Goal: Information Seeking & Learning: Find specific page/section

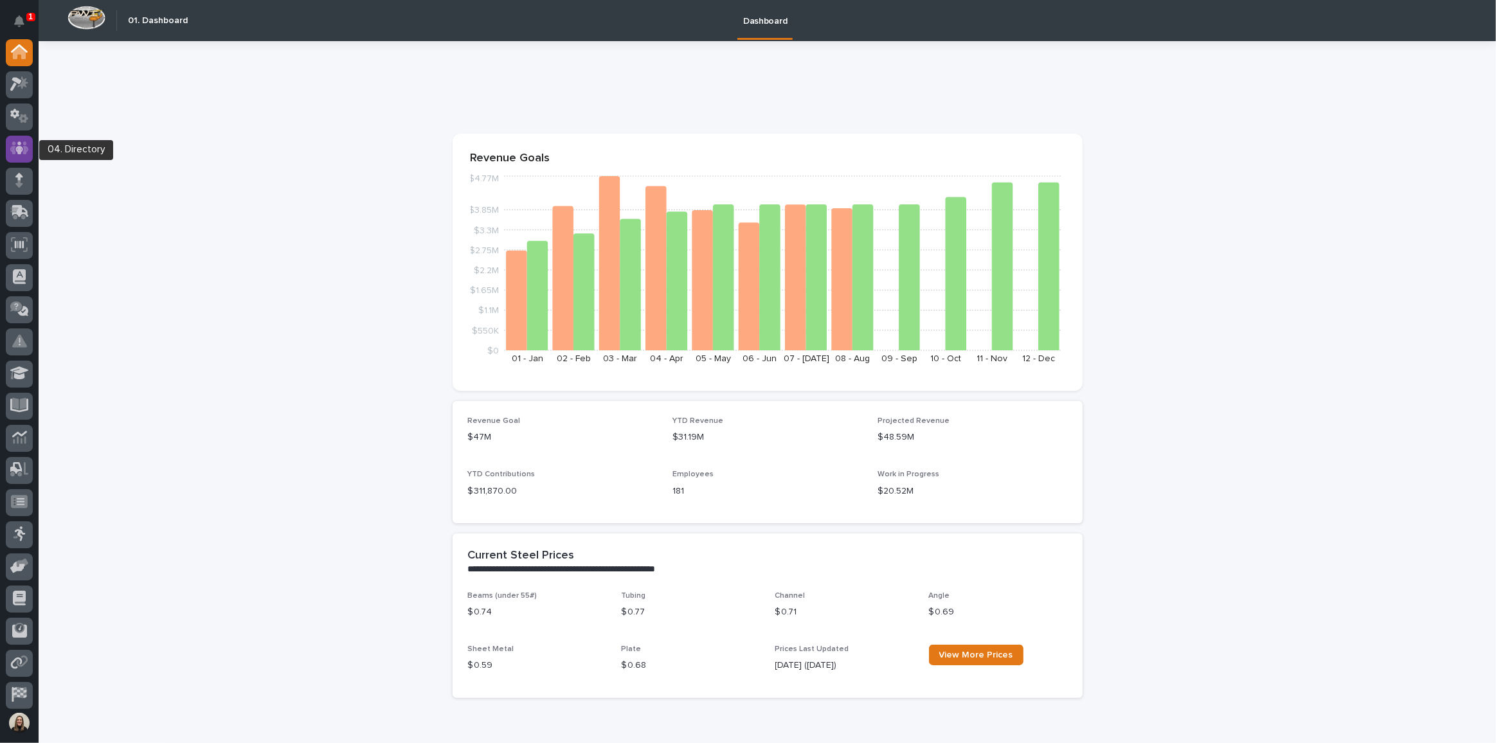
click at [25, 146] on icon at bounding box center [19, 148] width 19 height 15
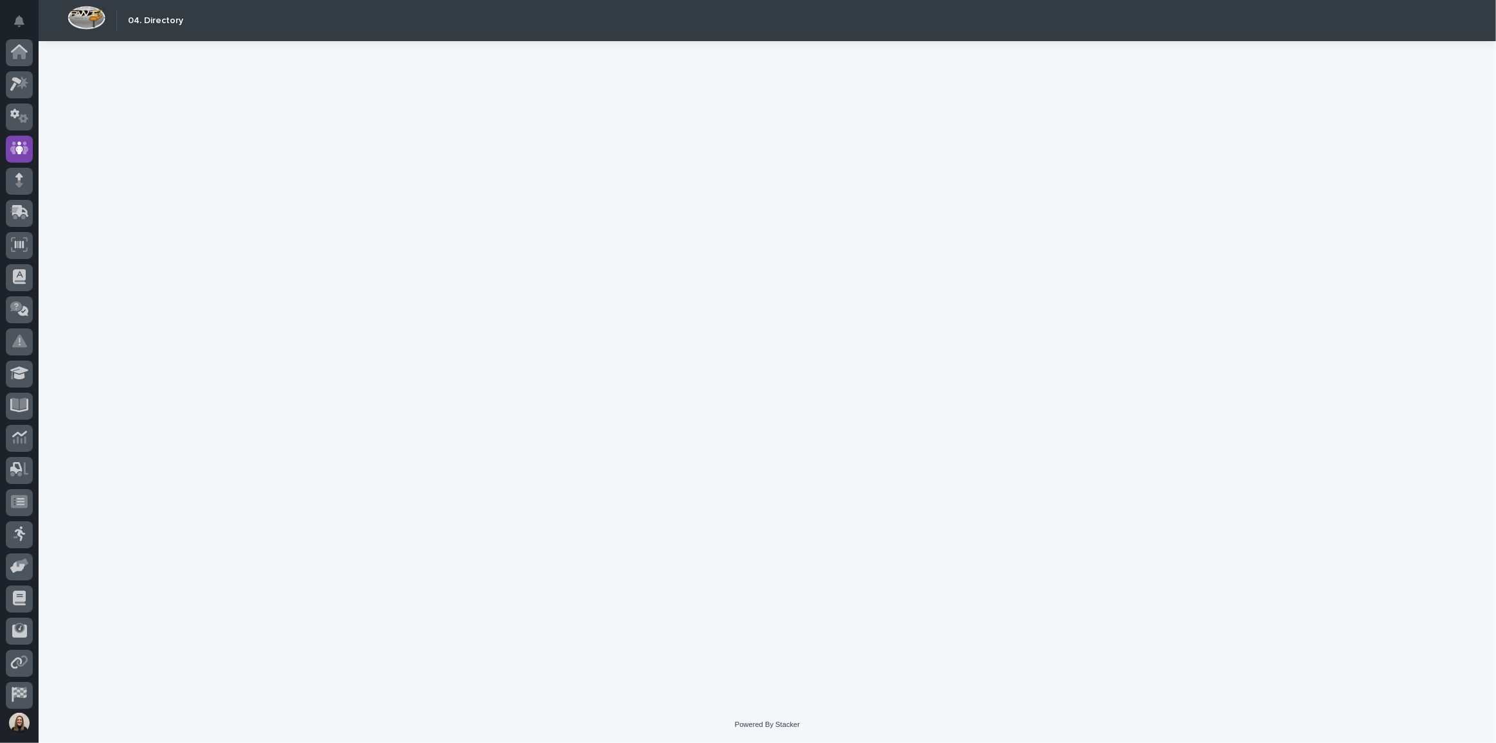
scroll to position [68, 0]
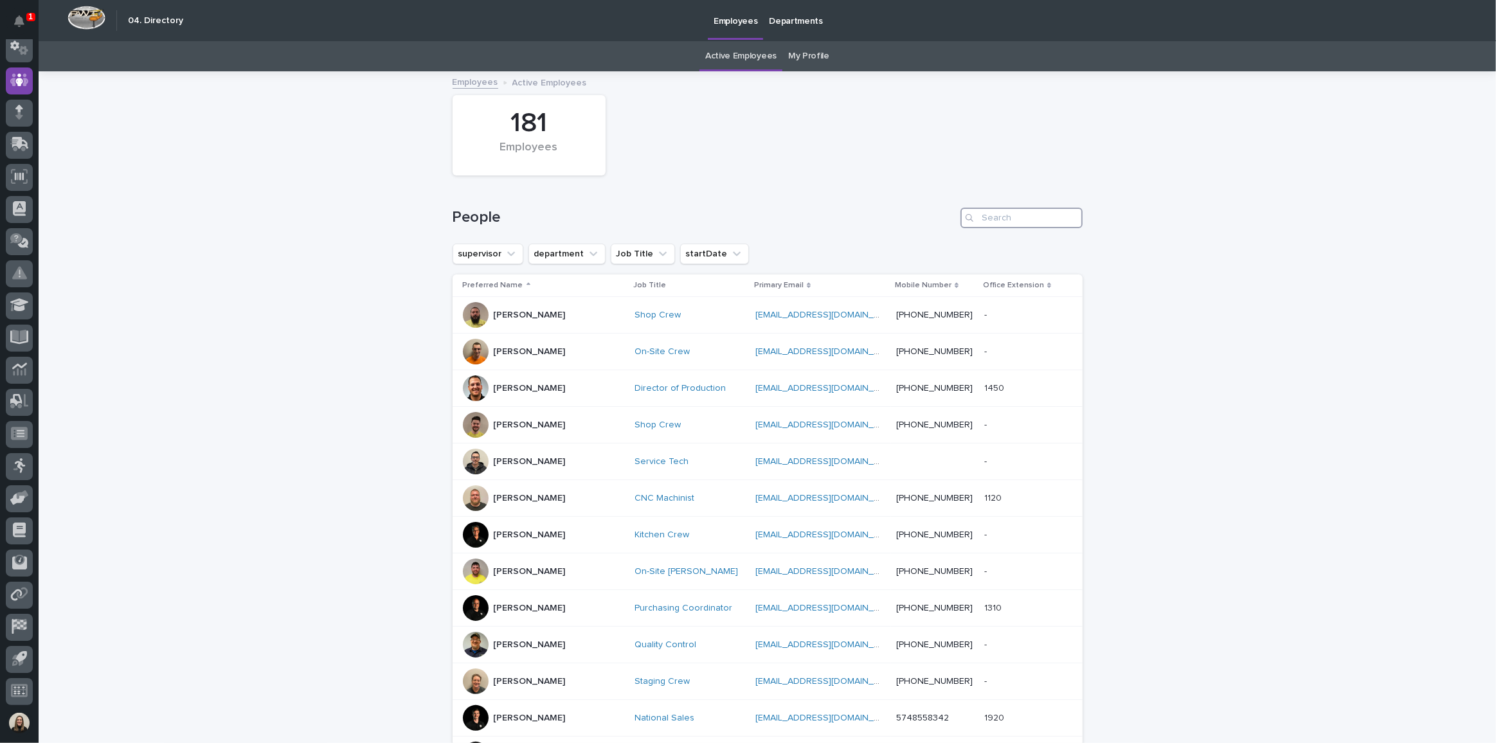
click at [990, 221] on input "Search" at bounding box center [1022, 218] width 122 height 21
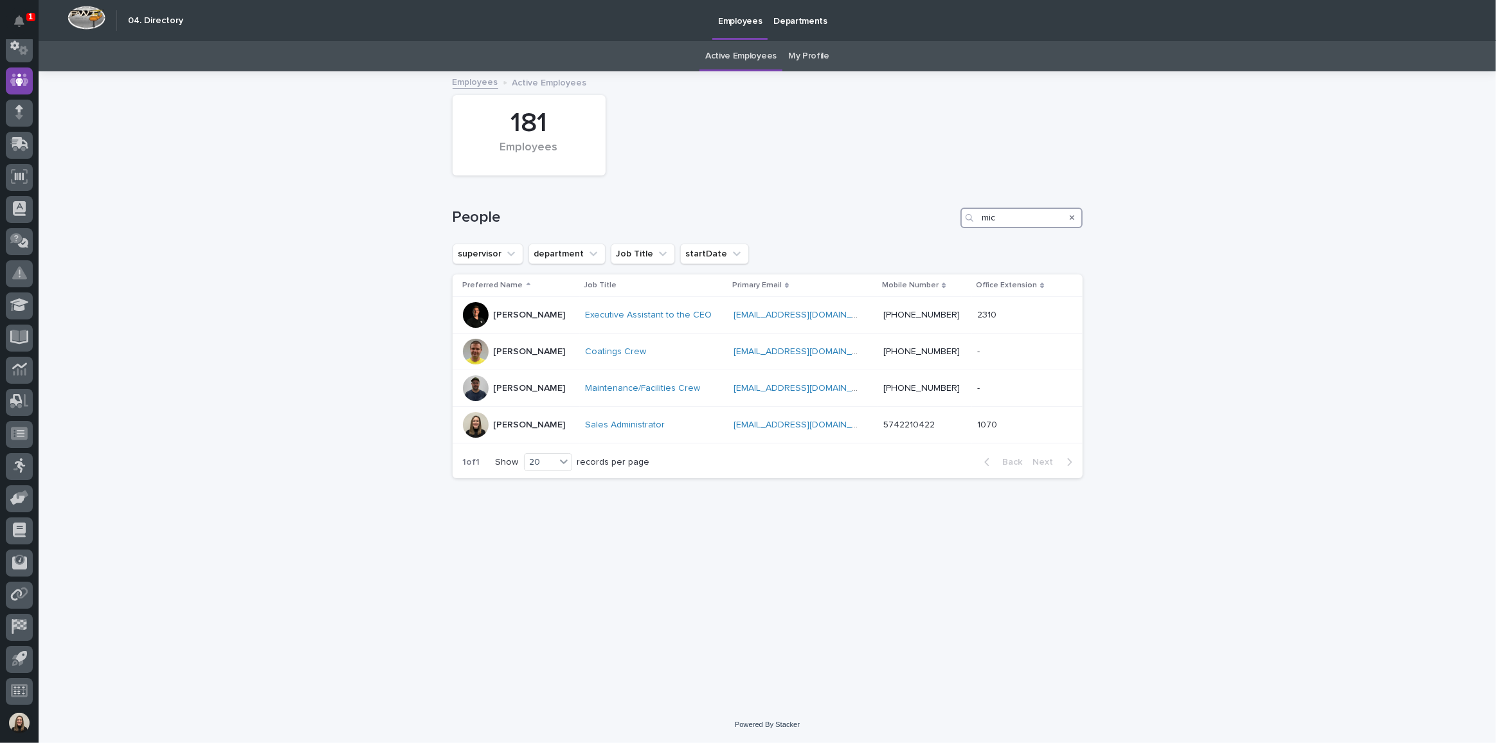
click at [1039, 215] on input "mic" at bounding box center [1022, 218] width 122 height 21
drag, startPoint x: 1057, startPoint y: 217, endPoint x: 697, endPoint y: 172, distance: 362.9
click at [756, 184] on div "People mic" at bounding box center [768, 213] width 630 height 62
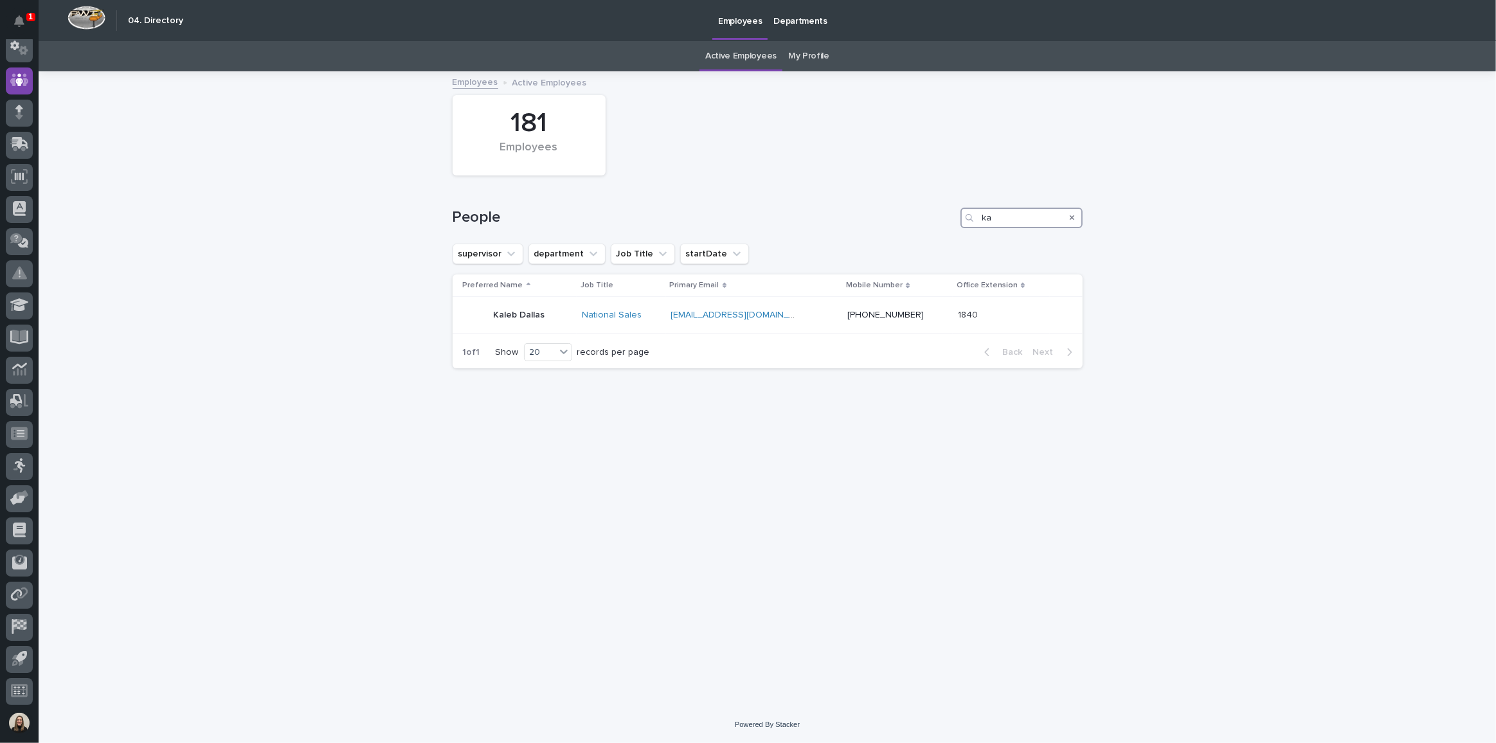
type input "k"
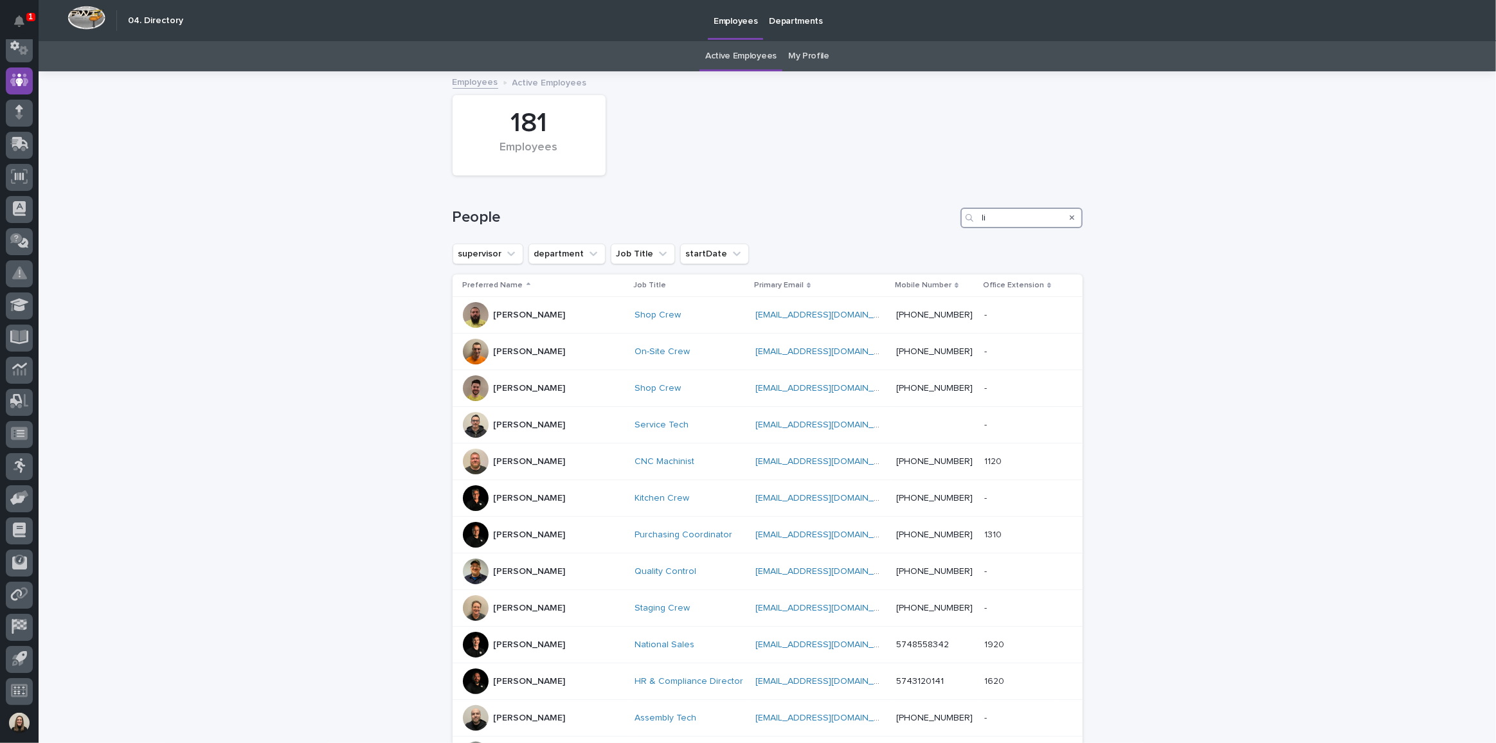
type input "lin"
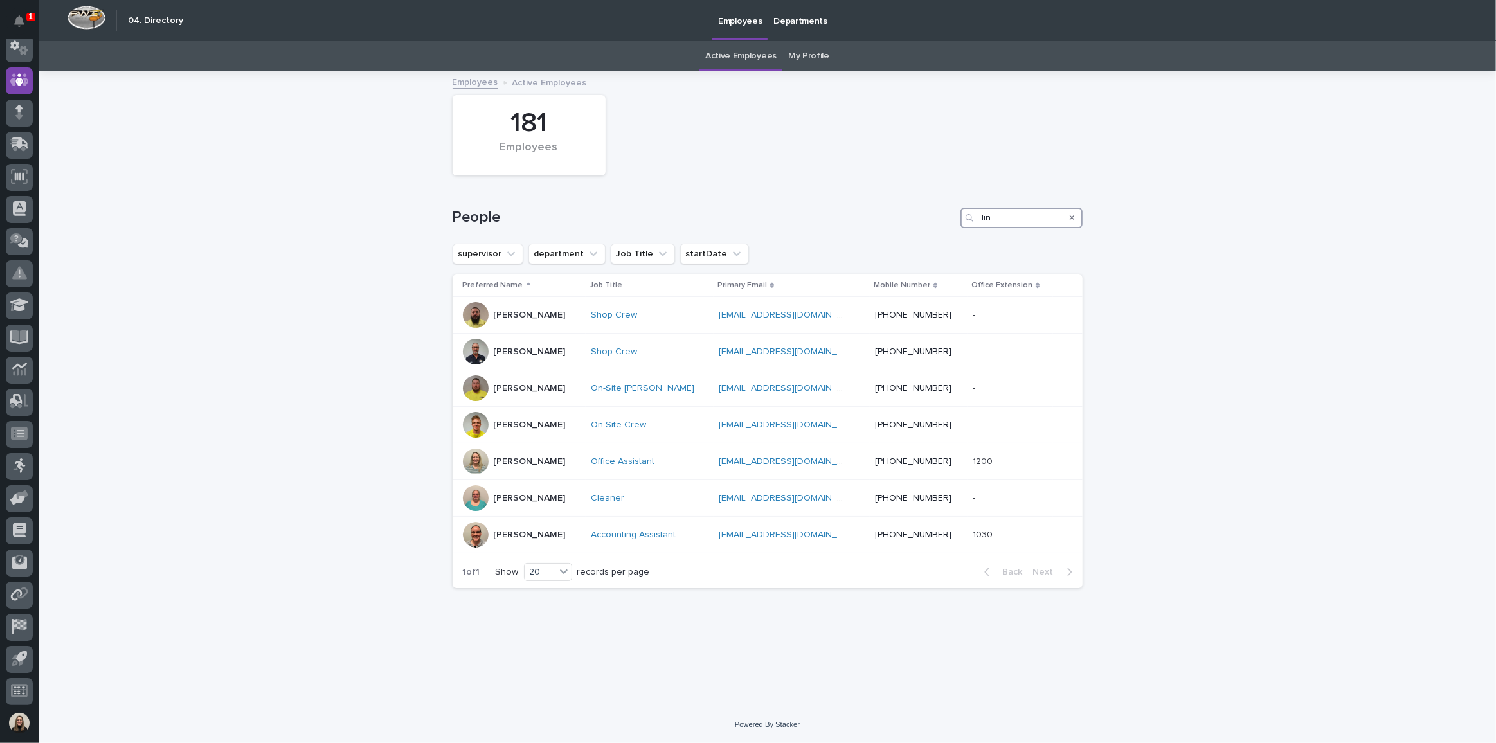
drag, startPoint x: 998, startPoint y: 215, endPoint x: 938, endPoint y: 215, distance: 60.5
click at [938, 215] on div "People lin" at bounding box center [768, 218] width 630 height 21
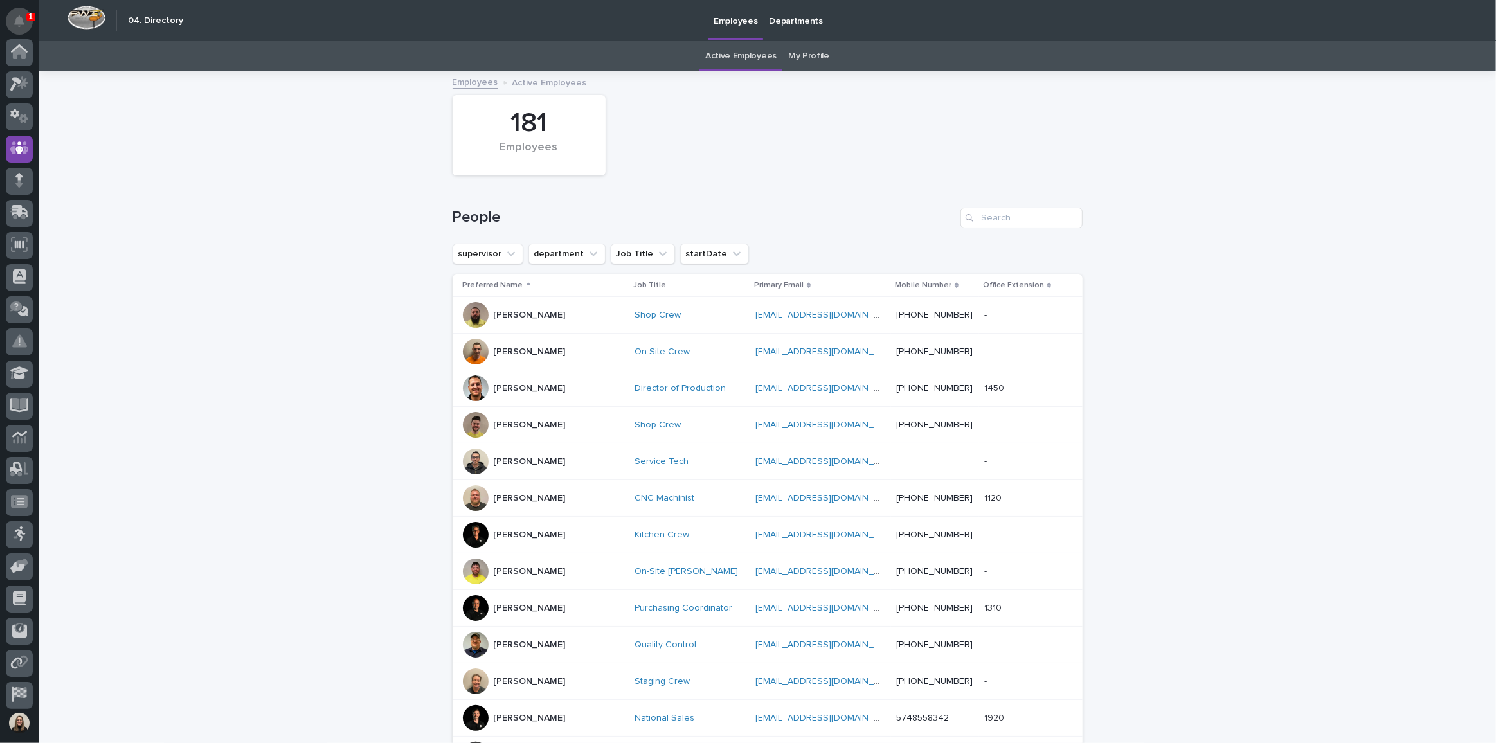
click at [16, 24] on icon "Notifications" at bounding box center [19, 21] width 10 height 12
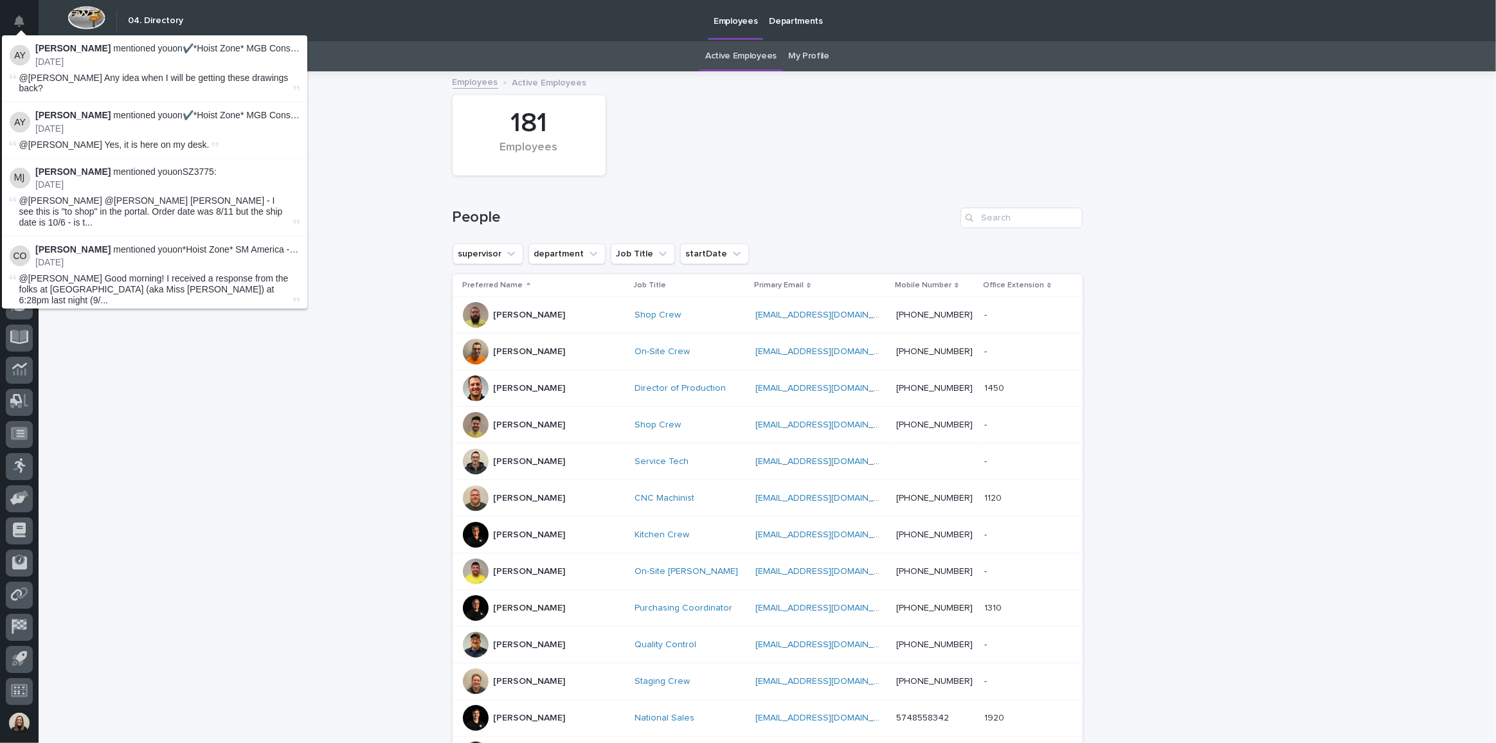
click at [72, 75] on span "@[PERSON_NAME] Any idea when I will be getting these drawings back?" at bounding box center [153, 83] width 269 height 21
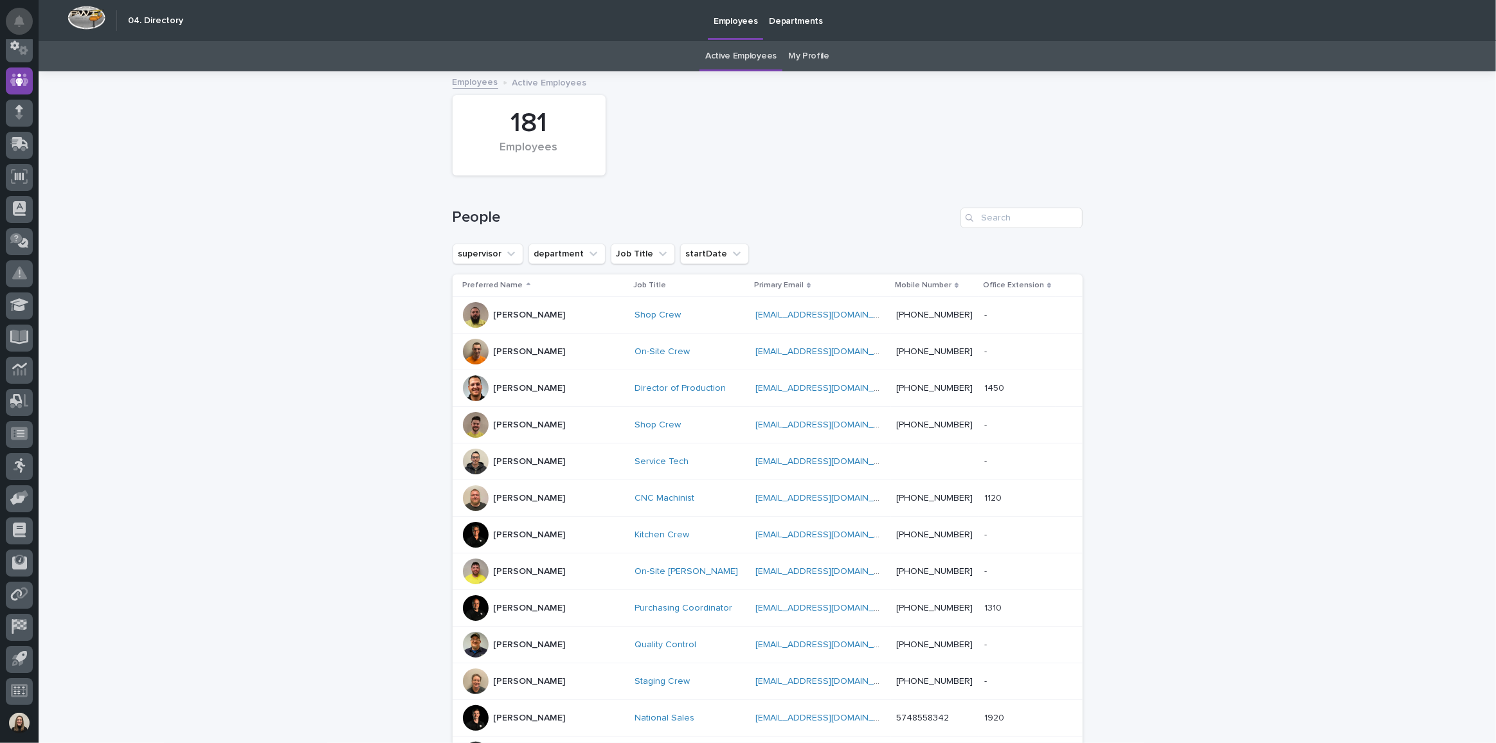
click at [16, 19] on icon "Notifications" at bounding box center [19, 21] width 10 height 12
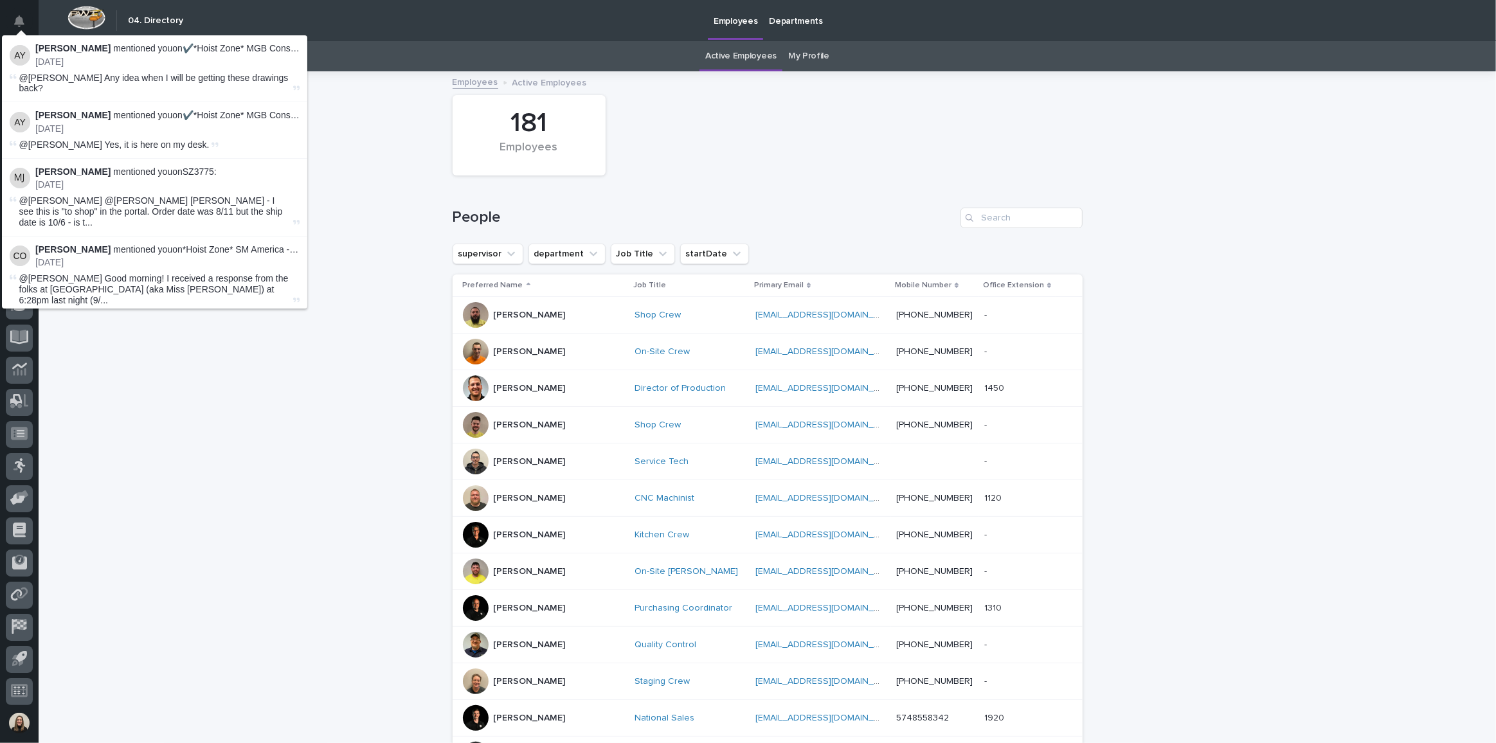
click at [173, 409] on div "Loading... Saving… Loading... Saving… 181 Employees People supervisor departmen…" at bounding box center [768, 609] width 1458 height 1073
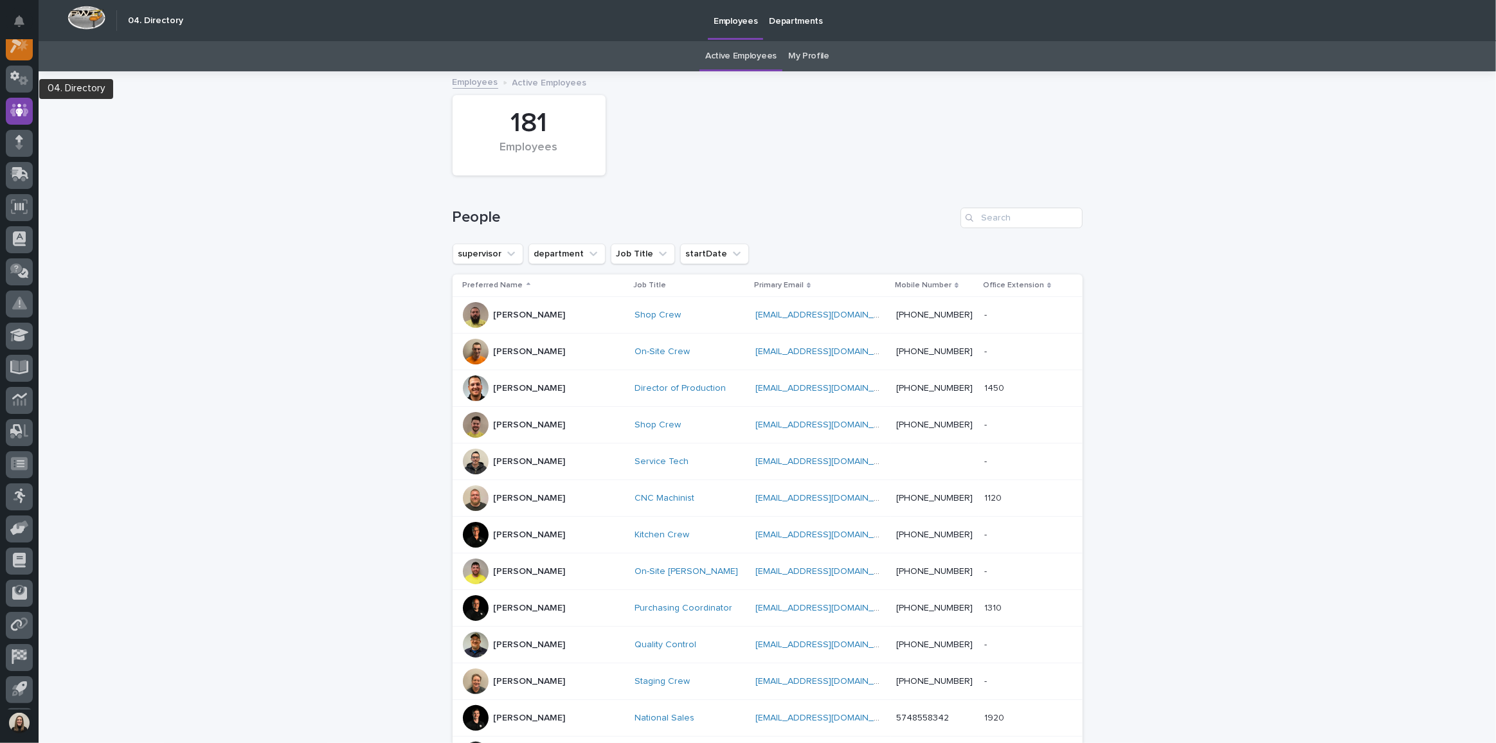
scroll to position [0, 0]
click at [22, 58] on icon at bounding box center [19, 52] width 13 height 13
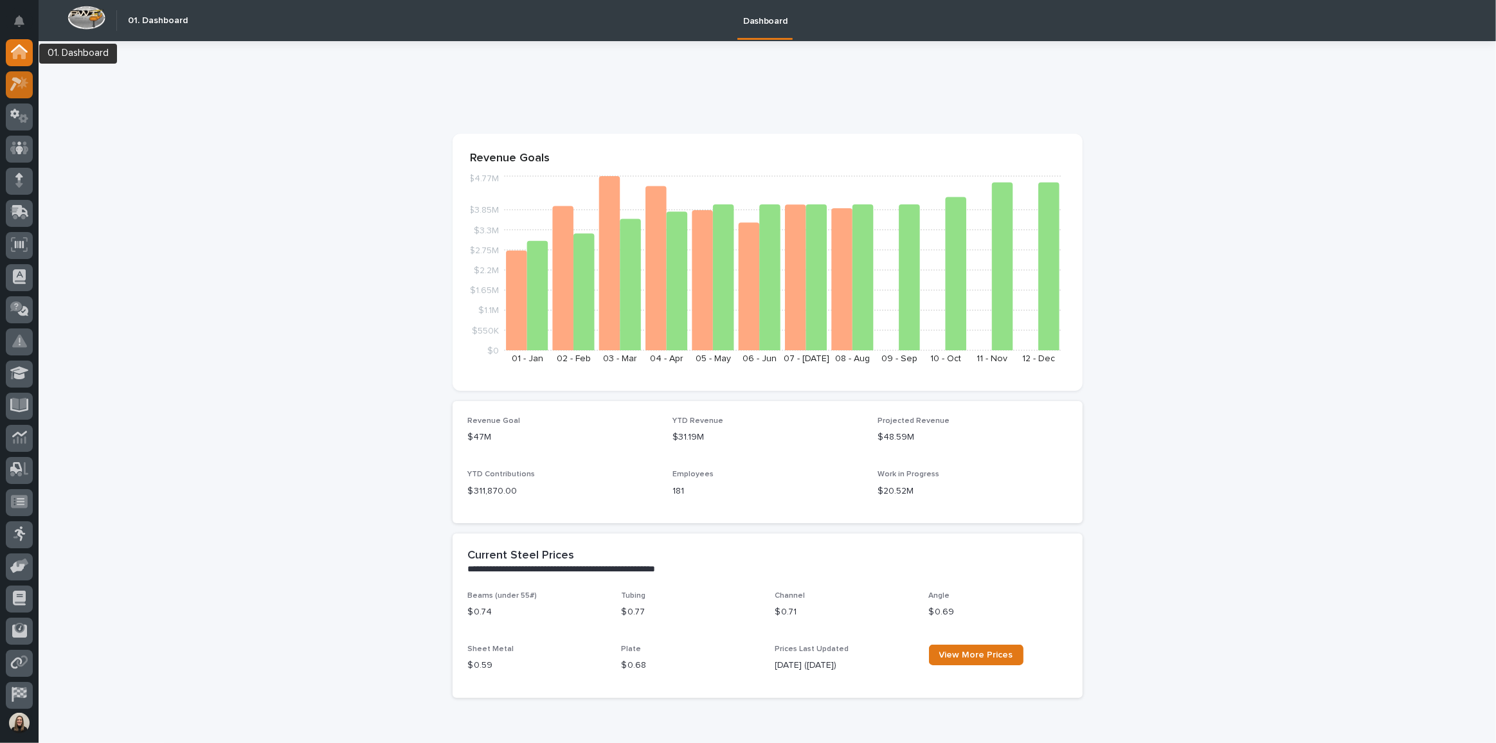
click at [21, 75] on div at bounding box center [19, 84] width 27 height 27
click at [8, 77] on div at bounding box center [19, 84] width 27 height 27
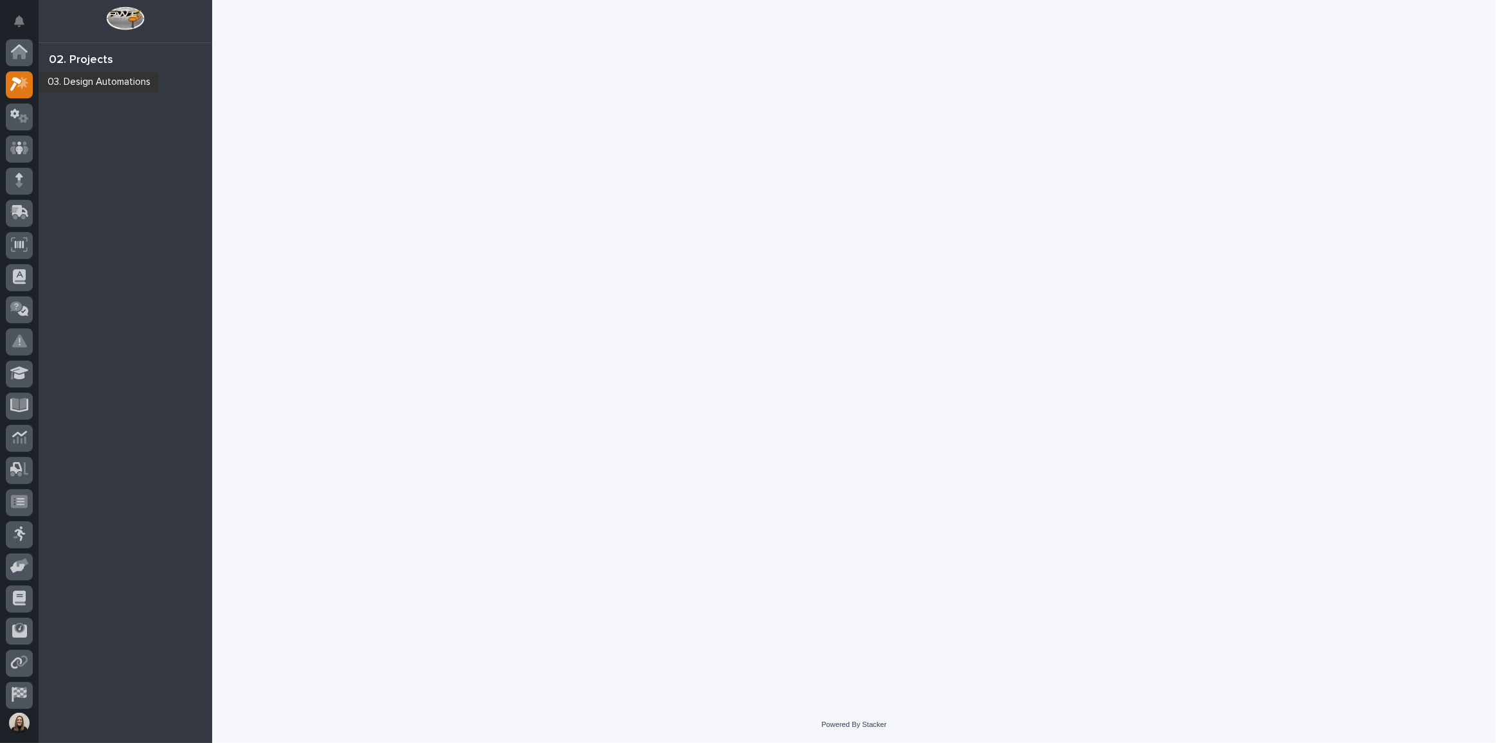
scroll to position [32, 0]
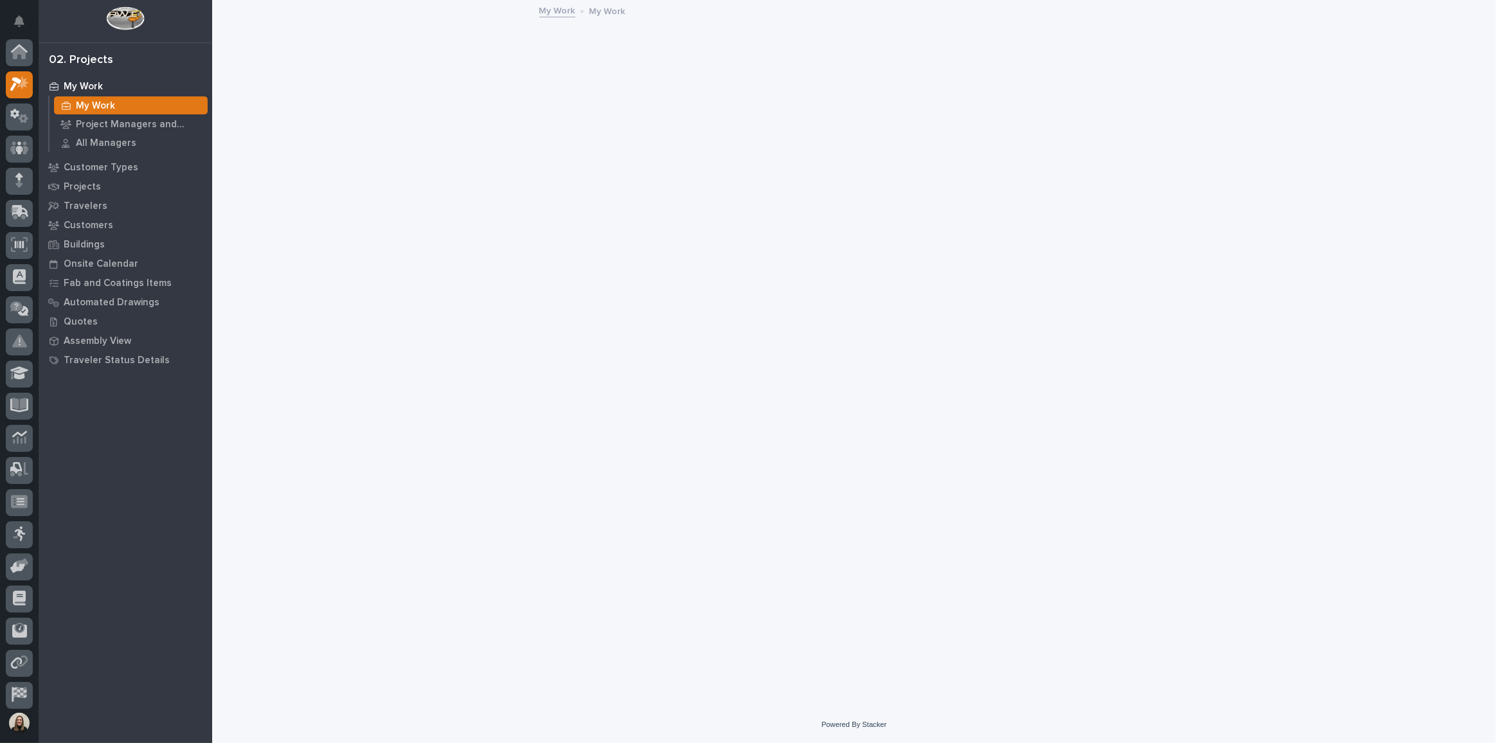
scroll to position [32, 0]
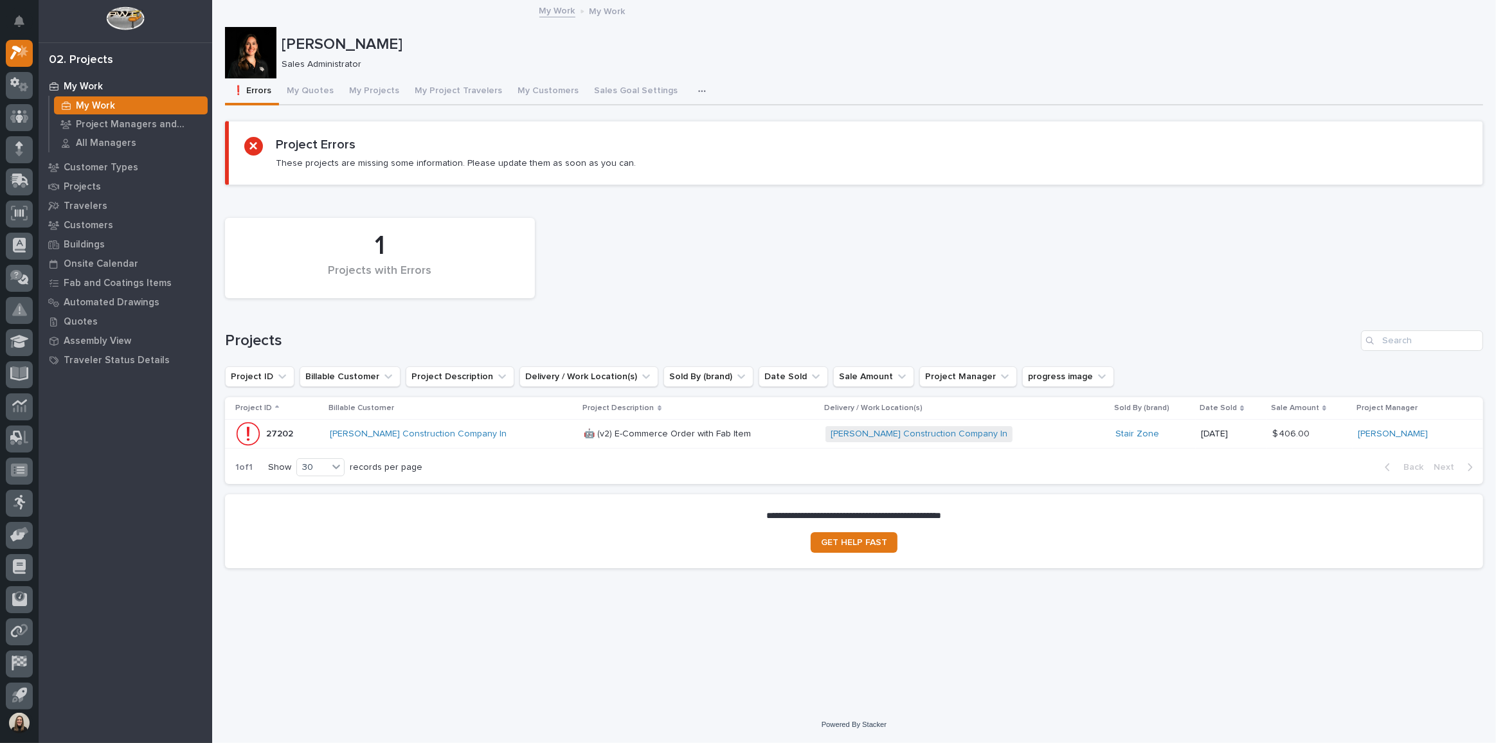
click at [1193, 65] on p "Sales Administrator" at bounding box center [878, 64] width 1192 height 11
click at [12, 126] on div at bounding box center [19, 117] width 27 height 27
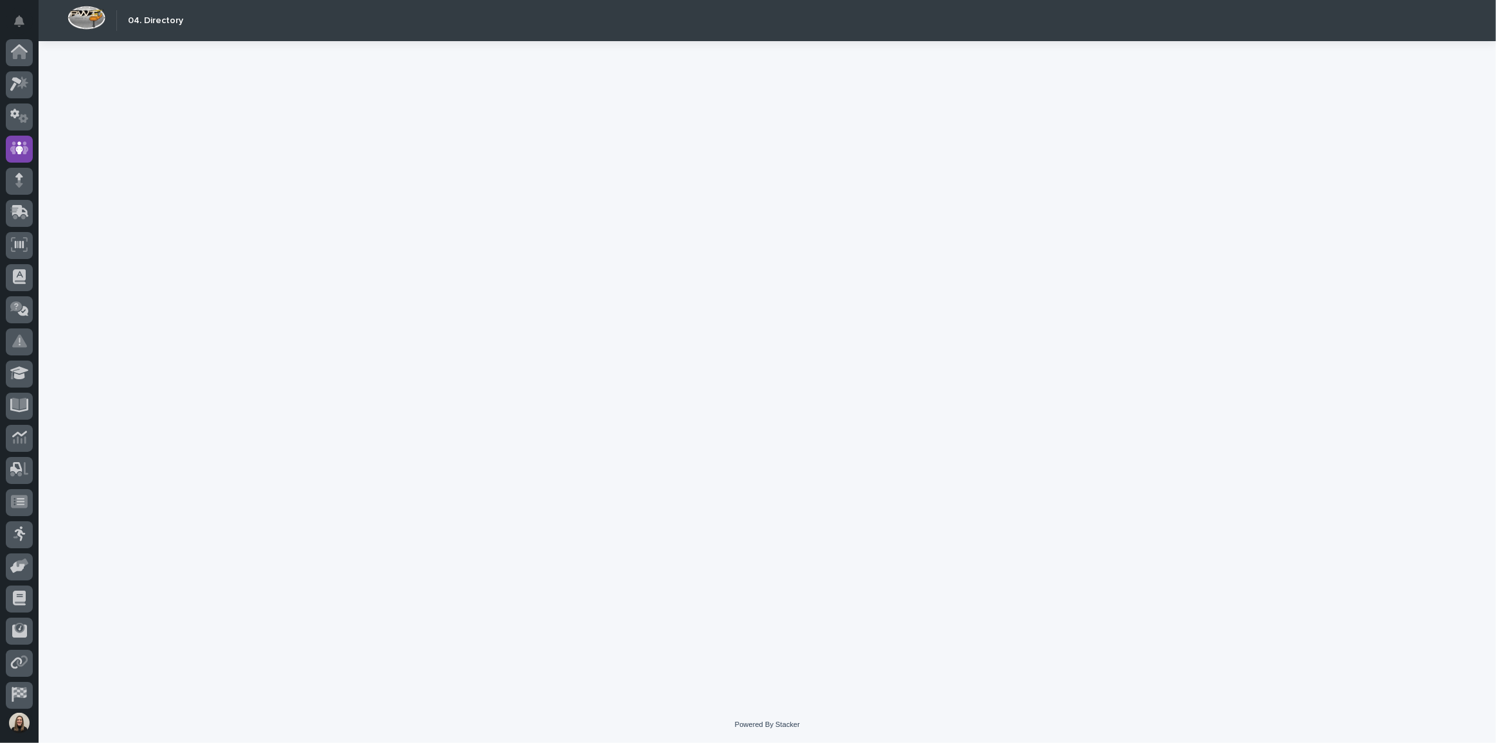
scroll to position [68, 0]
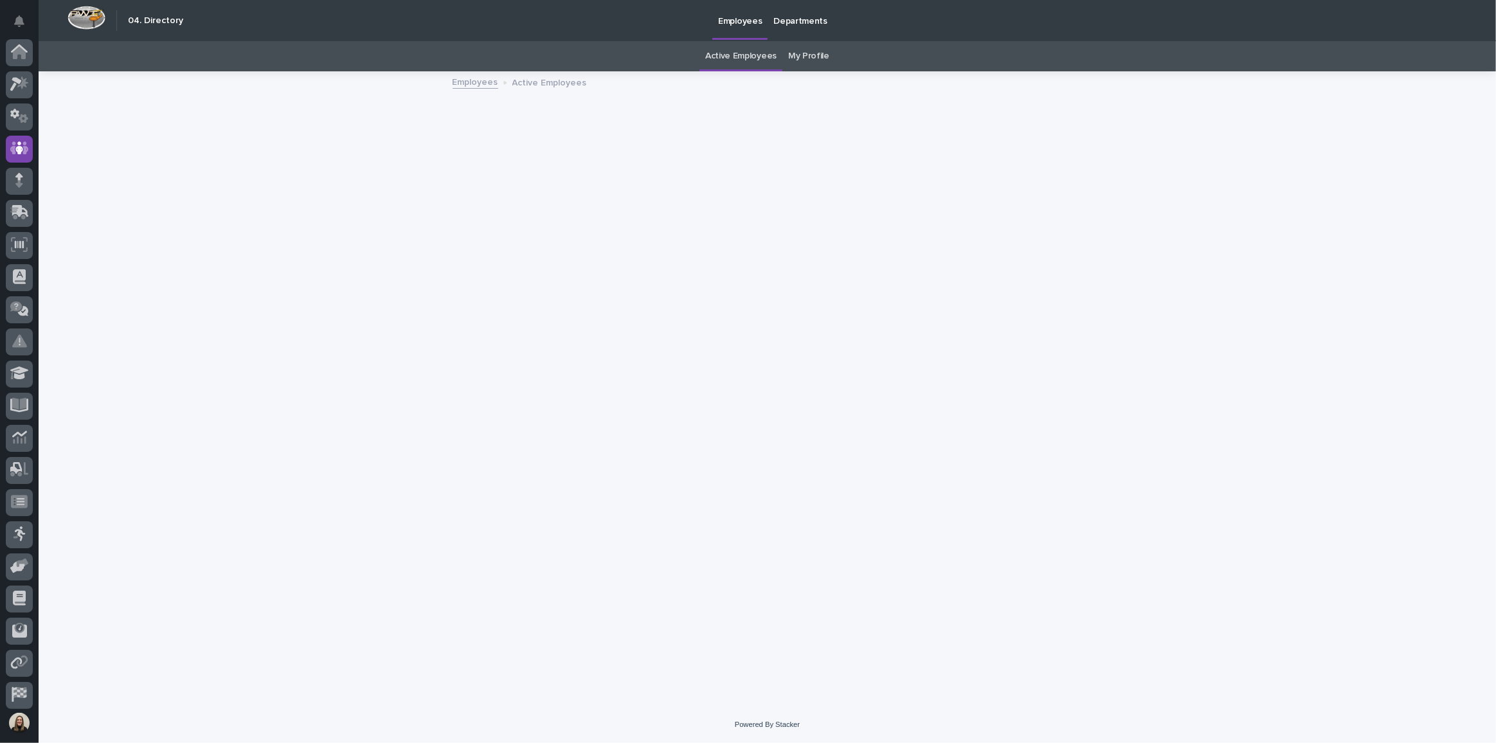
scroll to position [68, 0]
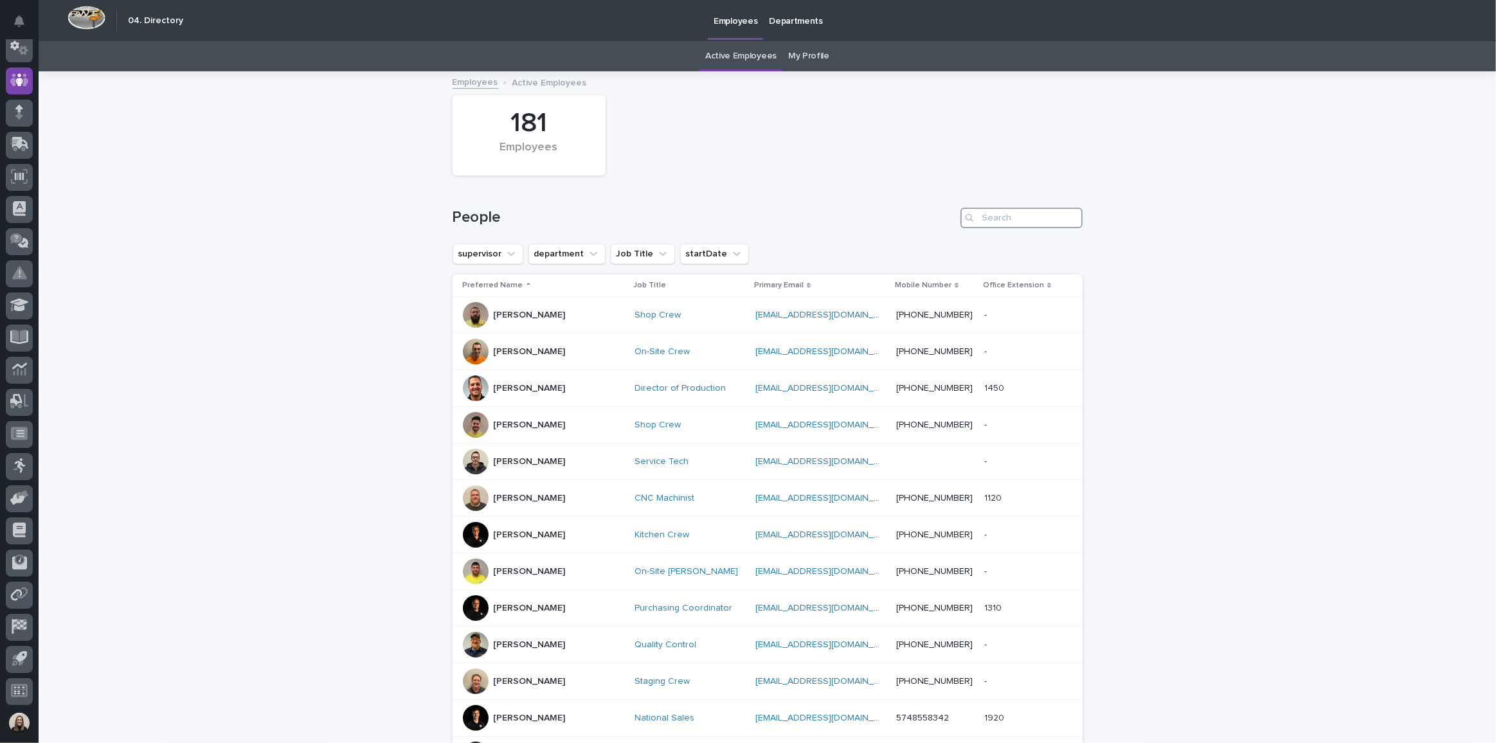
click at [983, 219] on input "Search" at bounding box center [1022, 218] width 122 height 21
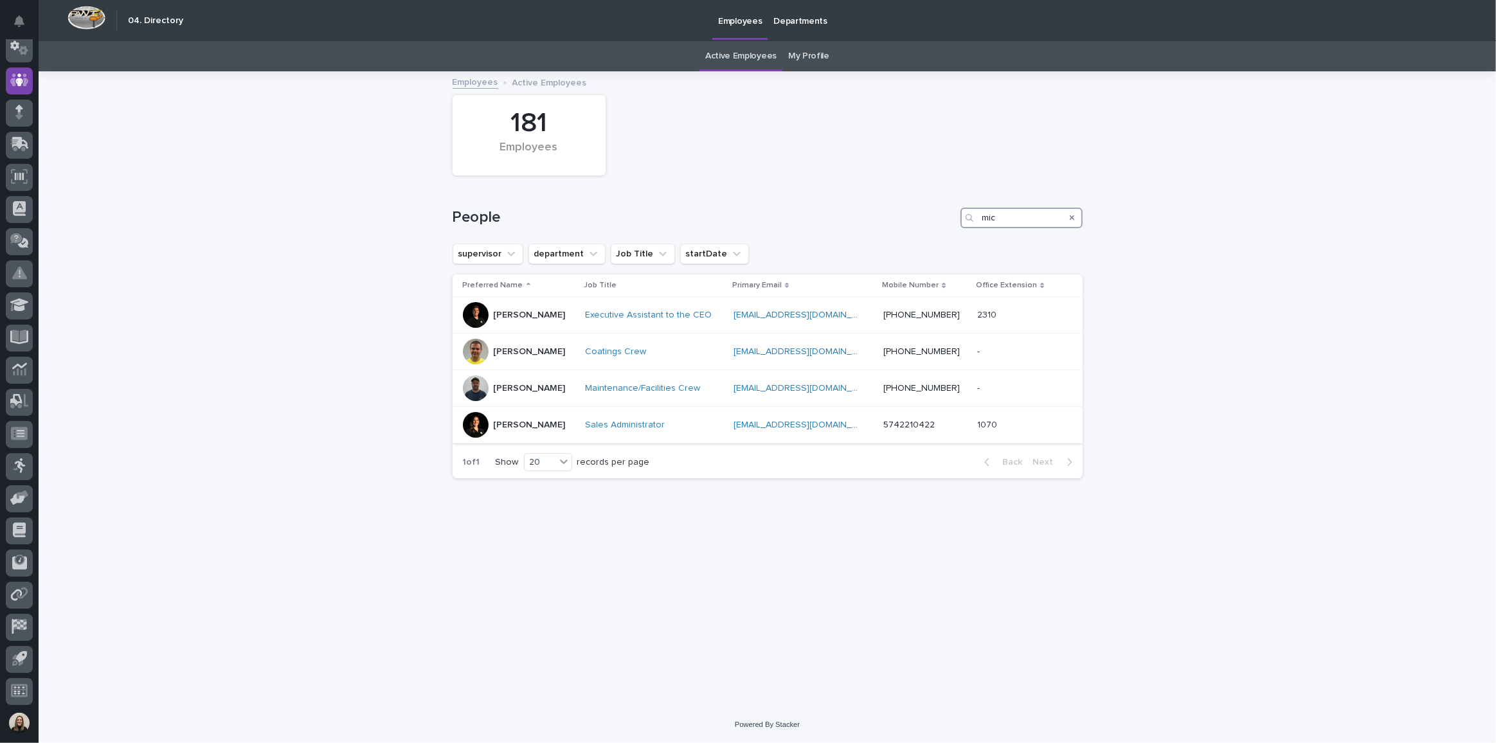
type input "mic"
click at [536, 426] on p "[PERSON_NAME]" at bounding box center [530, 425] width 72 height 11
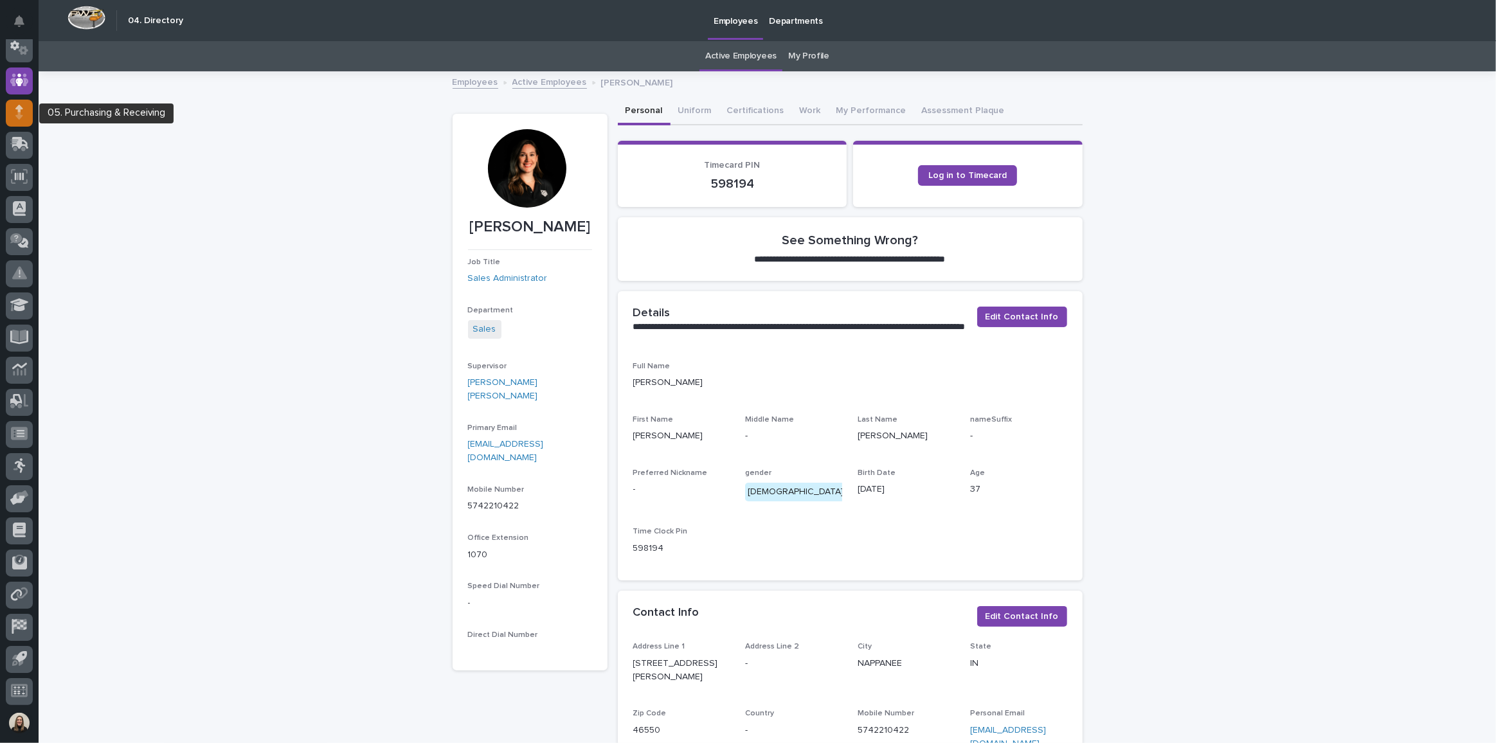
click at [15, 124] on div at bounding box center [19, 113] width 27 height 27
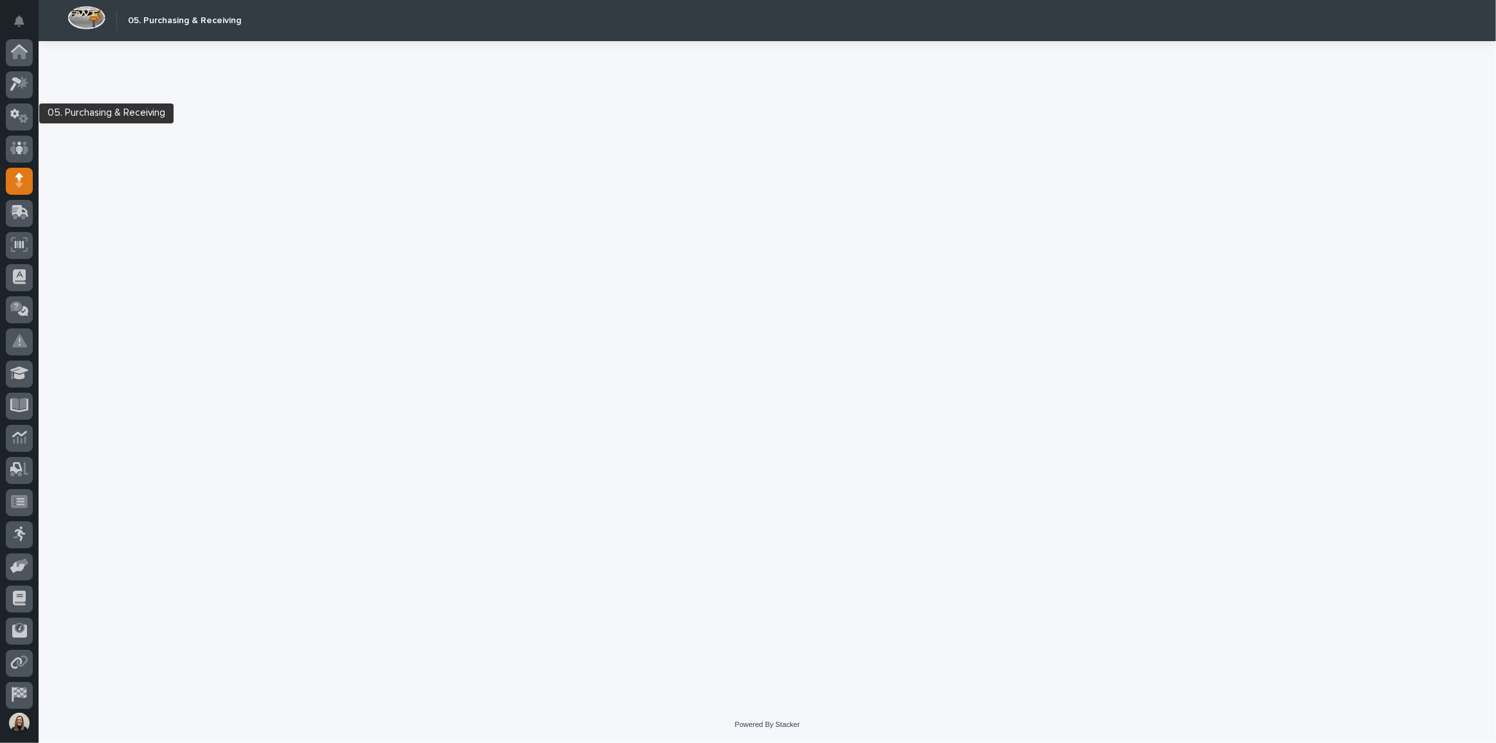
scroll to position [68, 0]
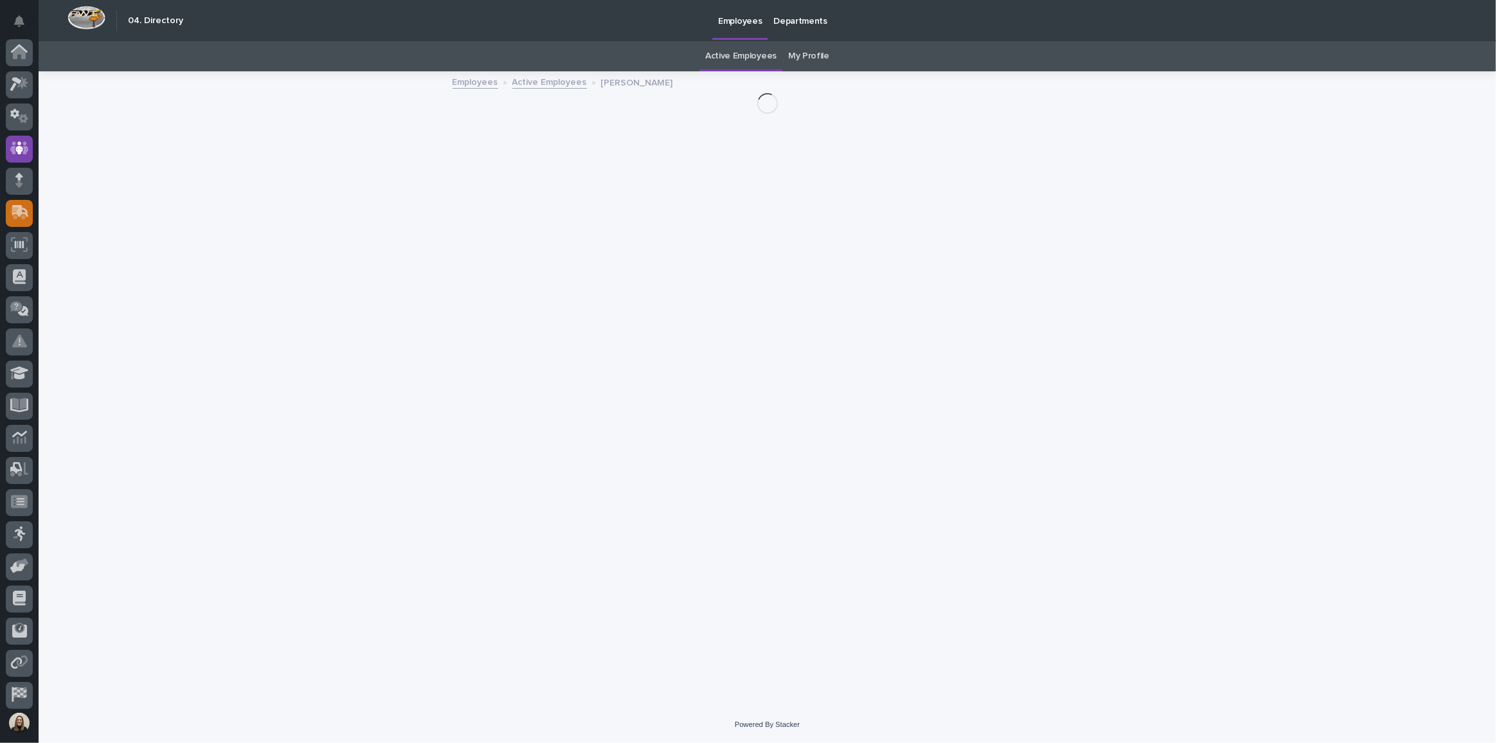
scroll to position [68, 0]
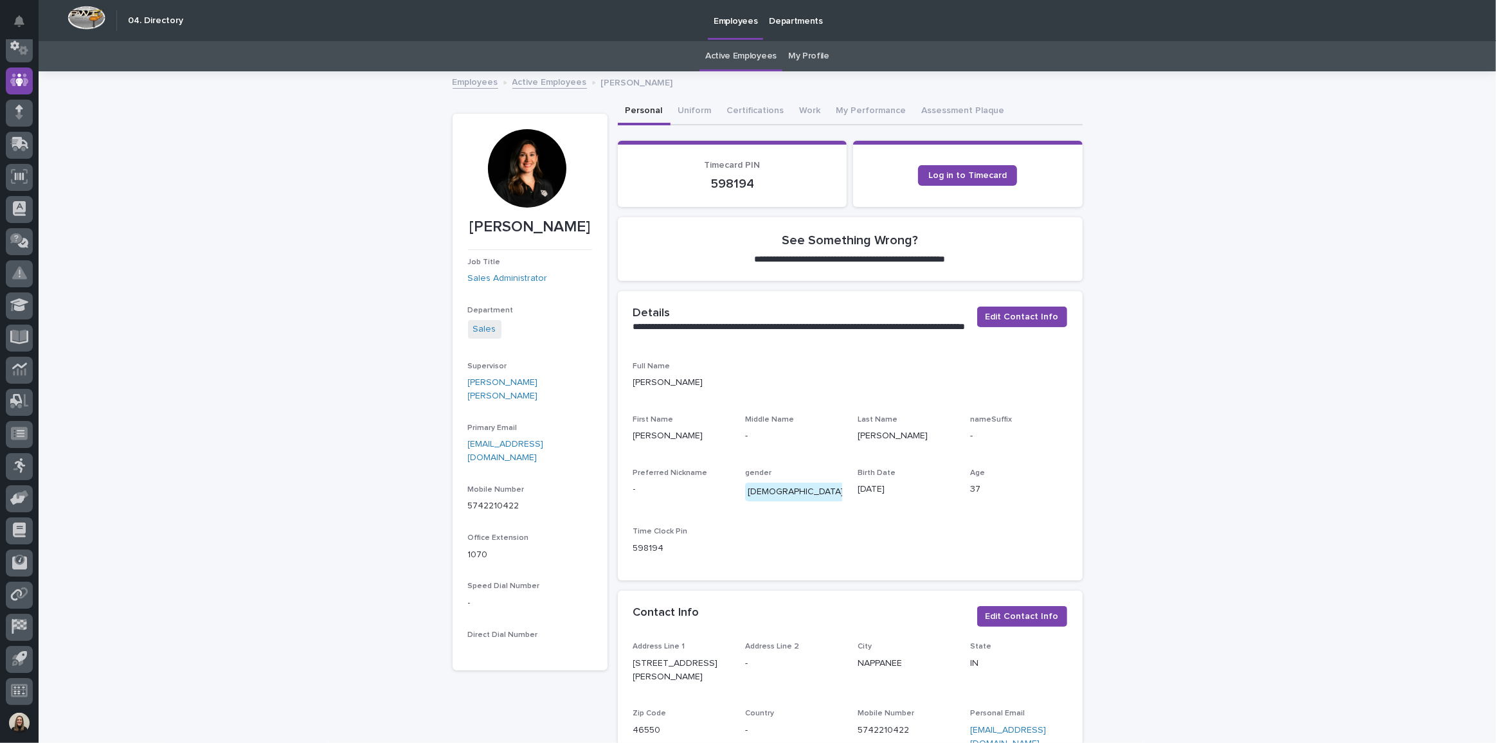
click at [813, 53] on link "My Profile" at bounding box center [808, 56] width 41 height 30
click at [962, 109] on button "Assessment Plaque" at bounding box center [963, 111] width 98 height 27
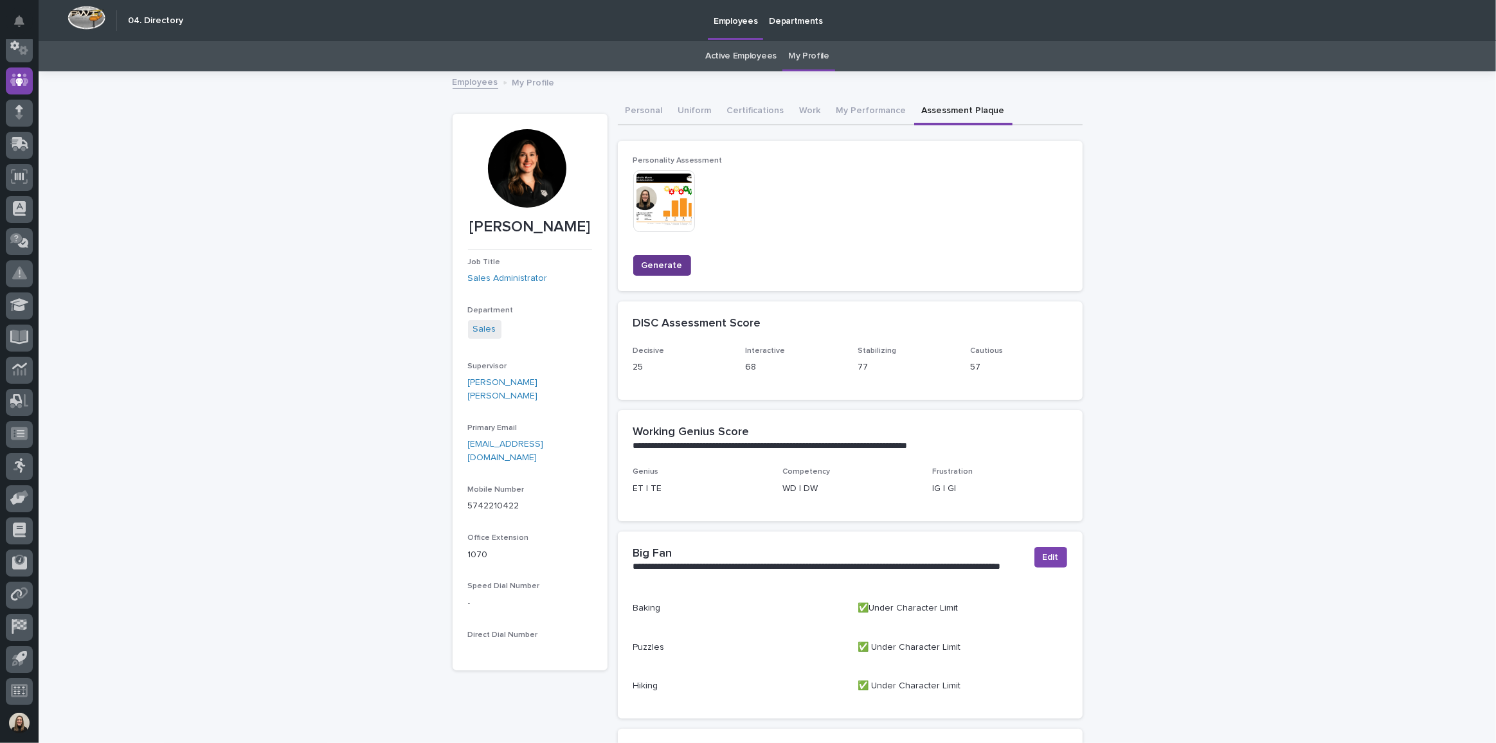
click at [653, 269] on span "Generate" at bounding box center [662, 265] width 41 height 13
click at [648, 201] on img at bounding box center [664, 201] width 62 height 62
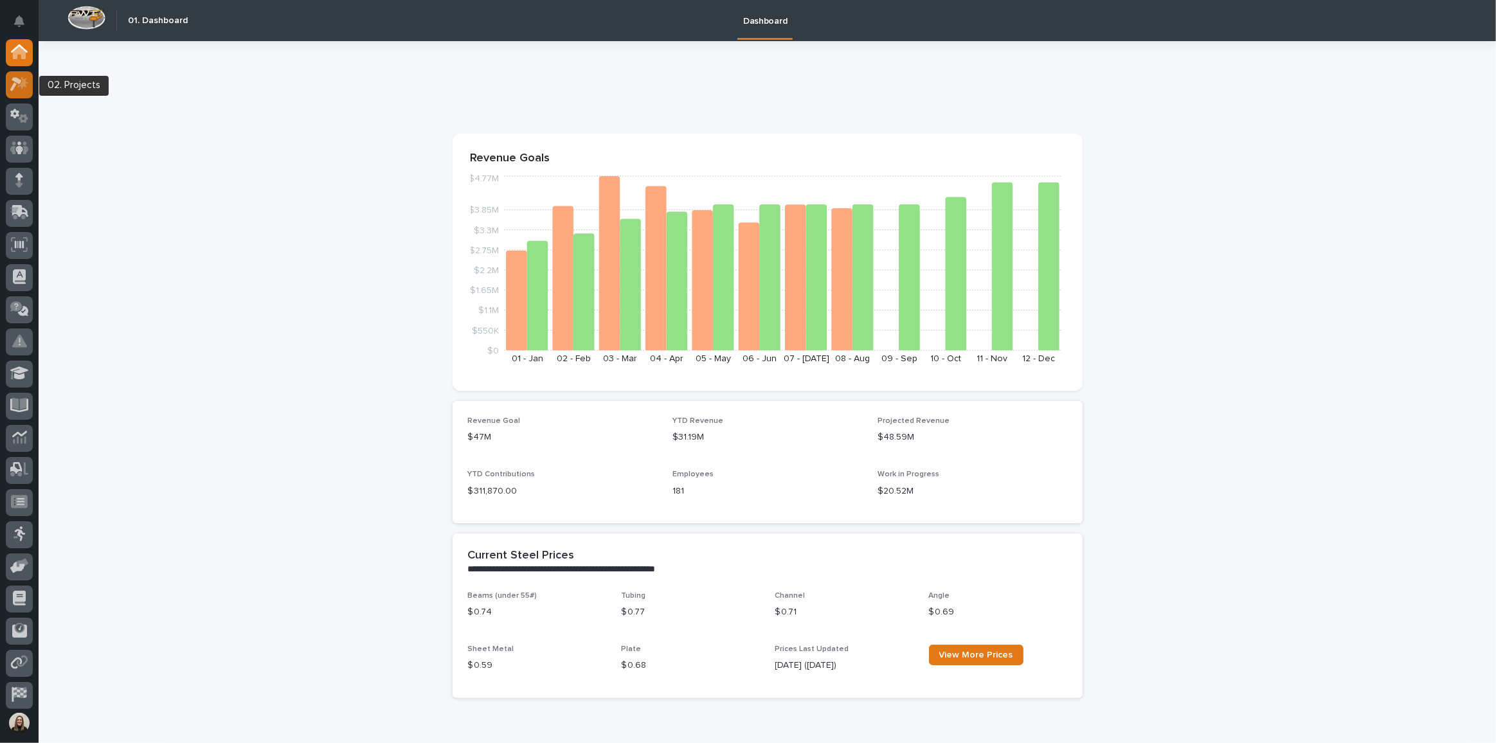
click at [29, 86] on div at bounding box center [19, 84] width 27 height 27
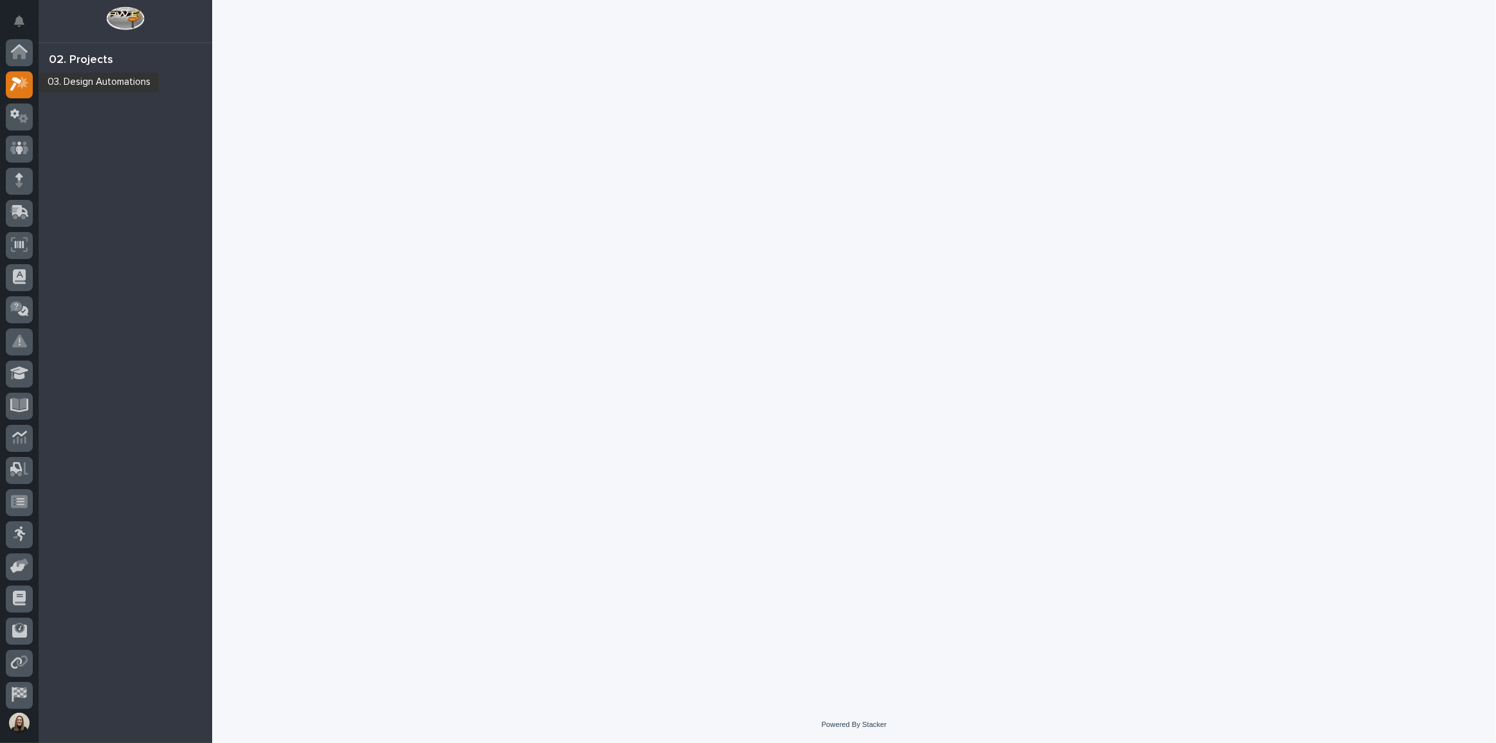
scroll to position [32, 0]
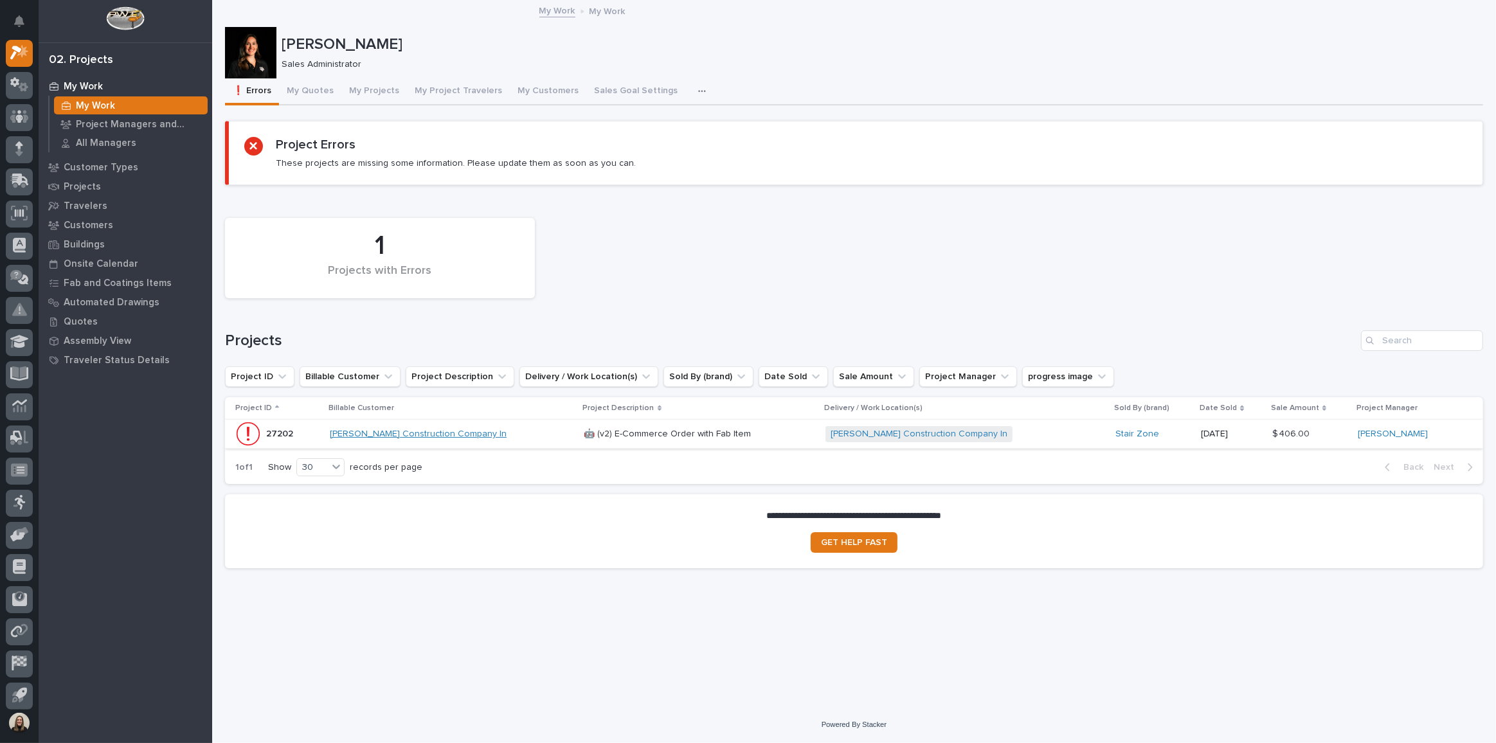
click at [422, 433] on link "Agsten Construction Company In" at bounding box center [418, 434] width 177 height 11
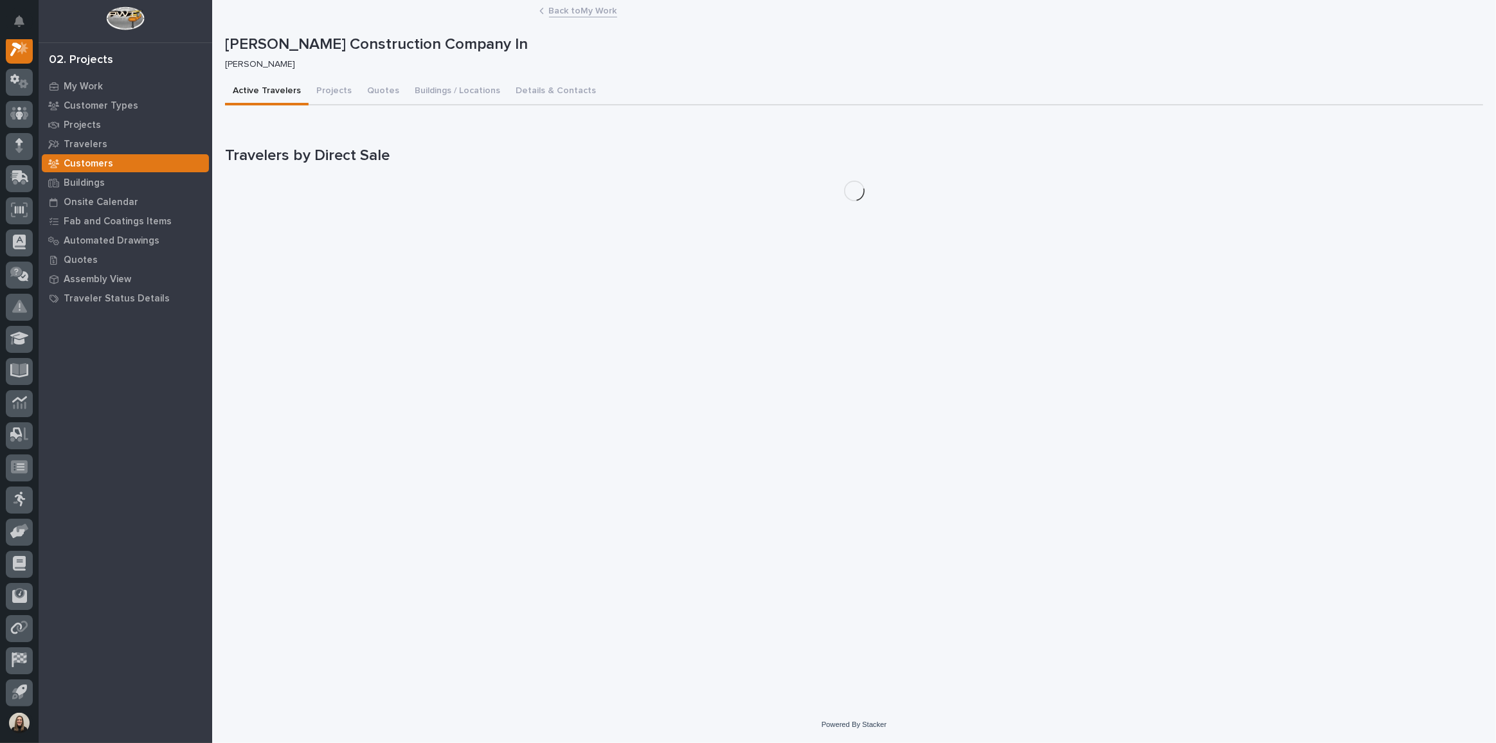
scroll to position [32, 0]
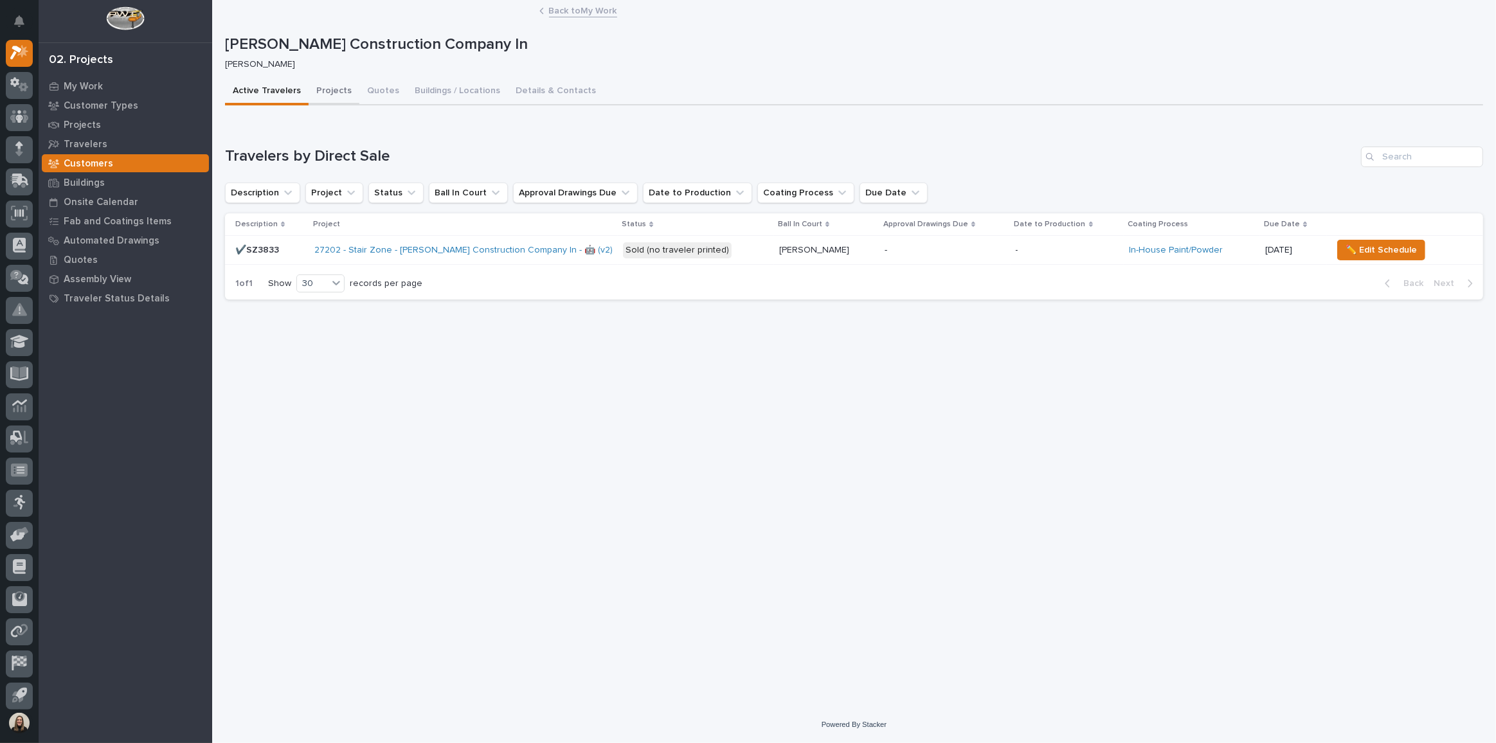
click at [321, 89] on button "Projects" at bounding box center [334, 91] width 51 height 27
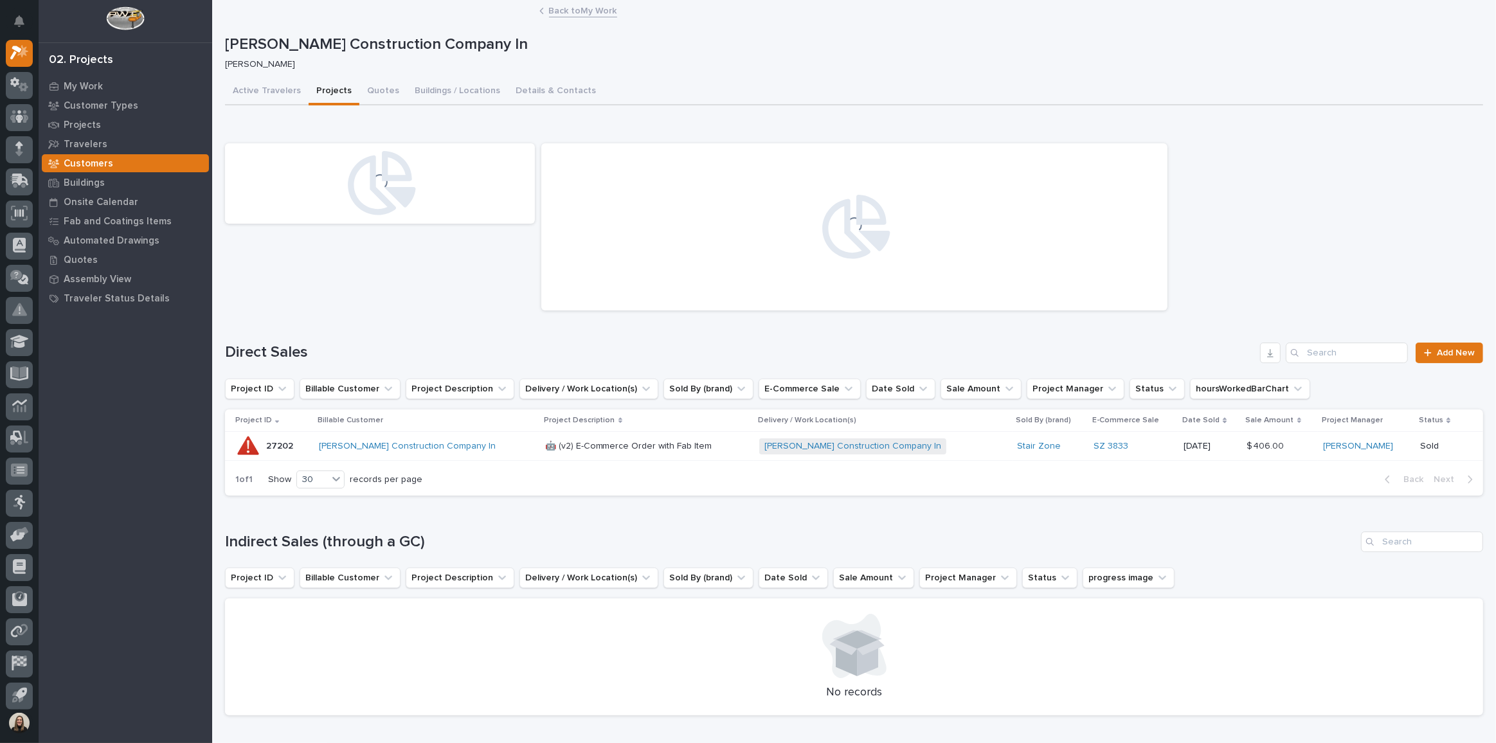
click at [598, 11] on link "Back to My Work" at bounding box center [583, 10] width 68 height 15
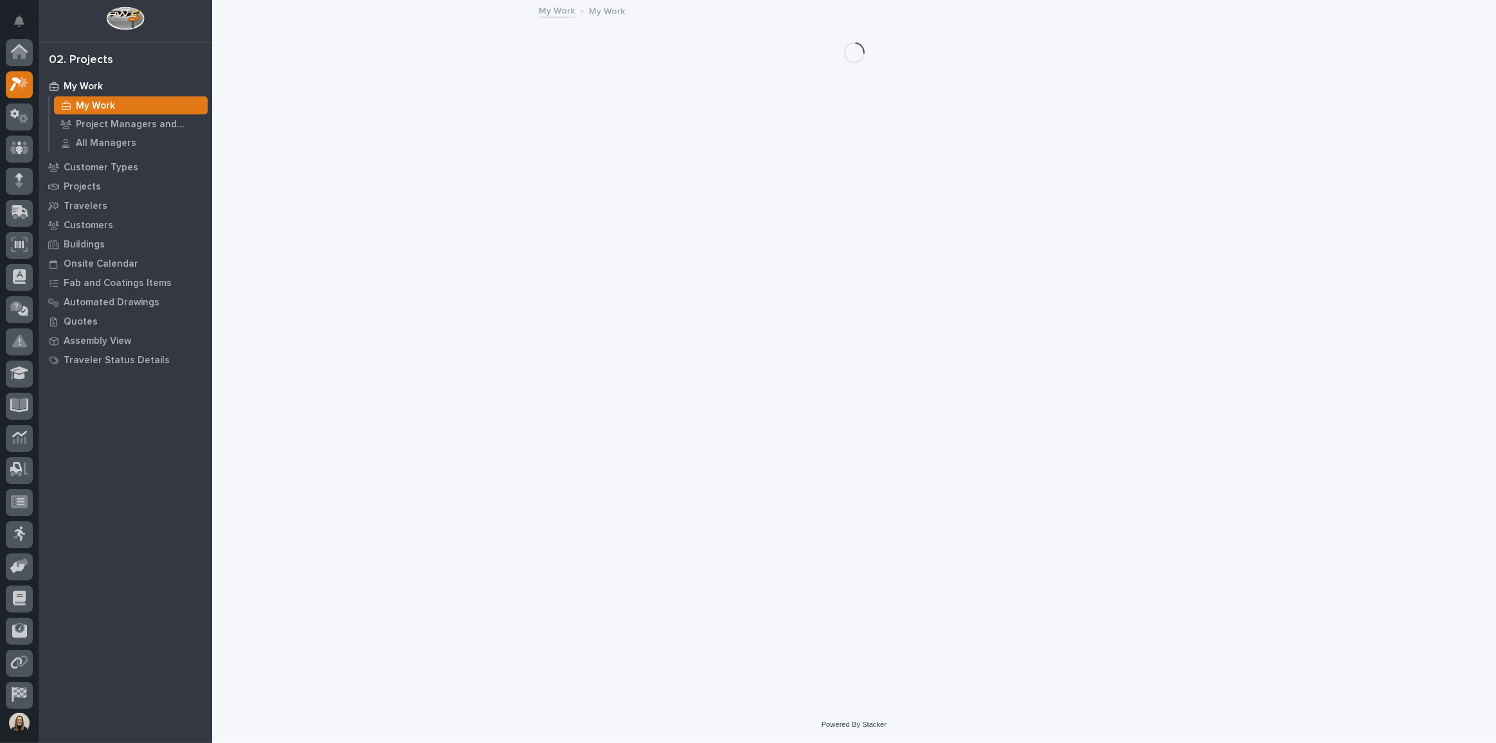
scroll to position [35, 0]
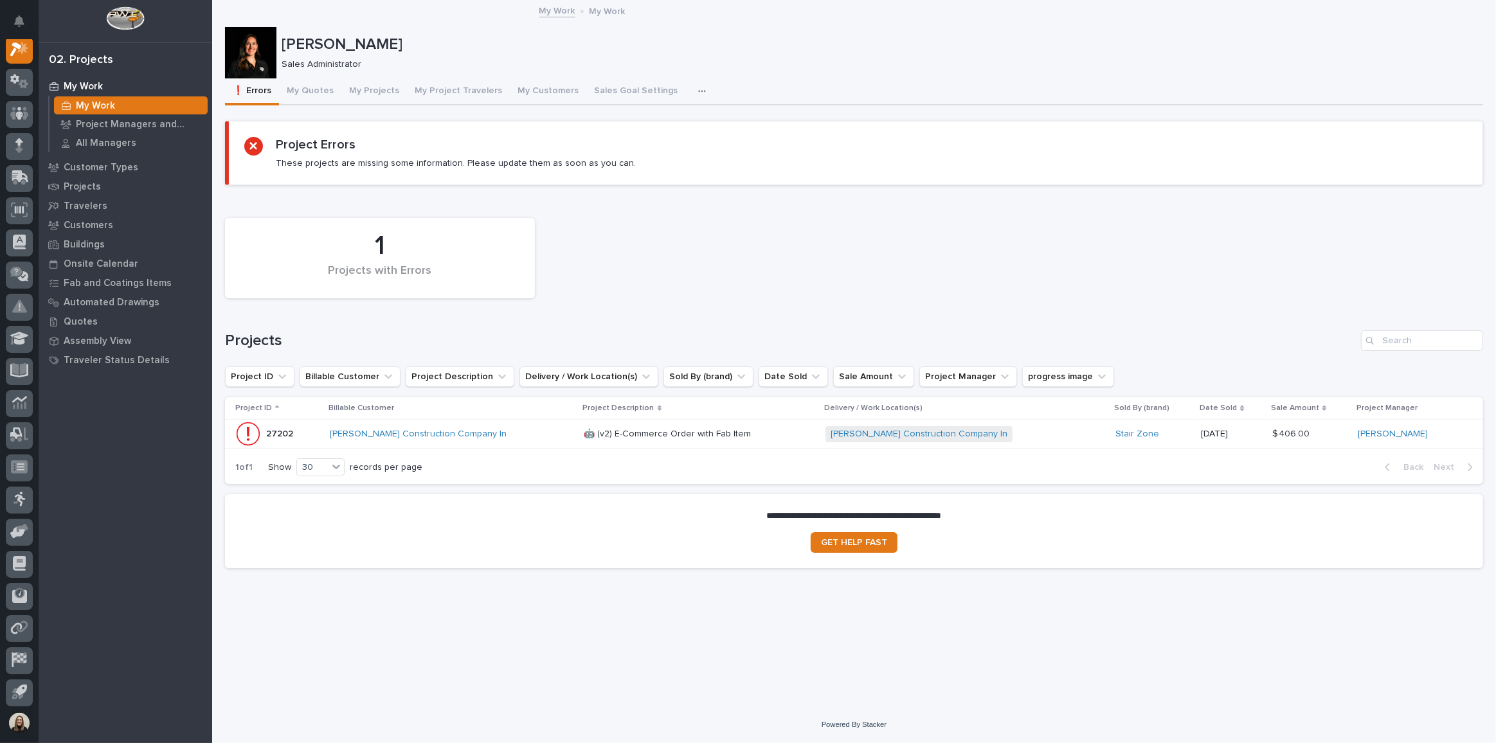
click at [287, 428] on p "27202" at bounding box center [281, 433] width 30 height 14
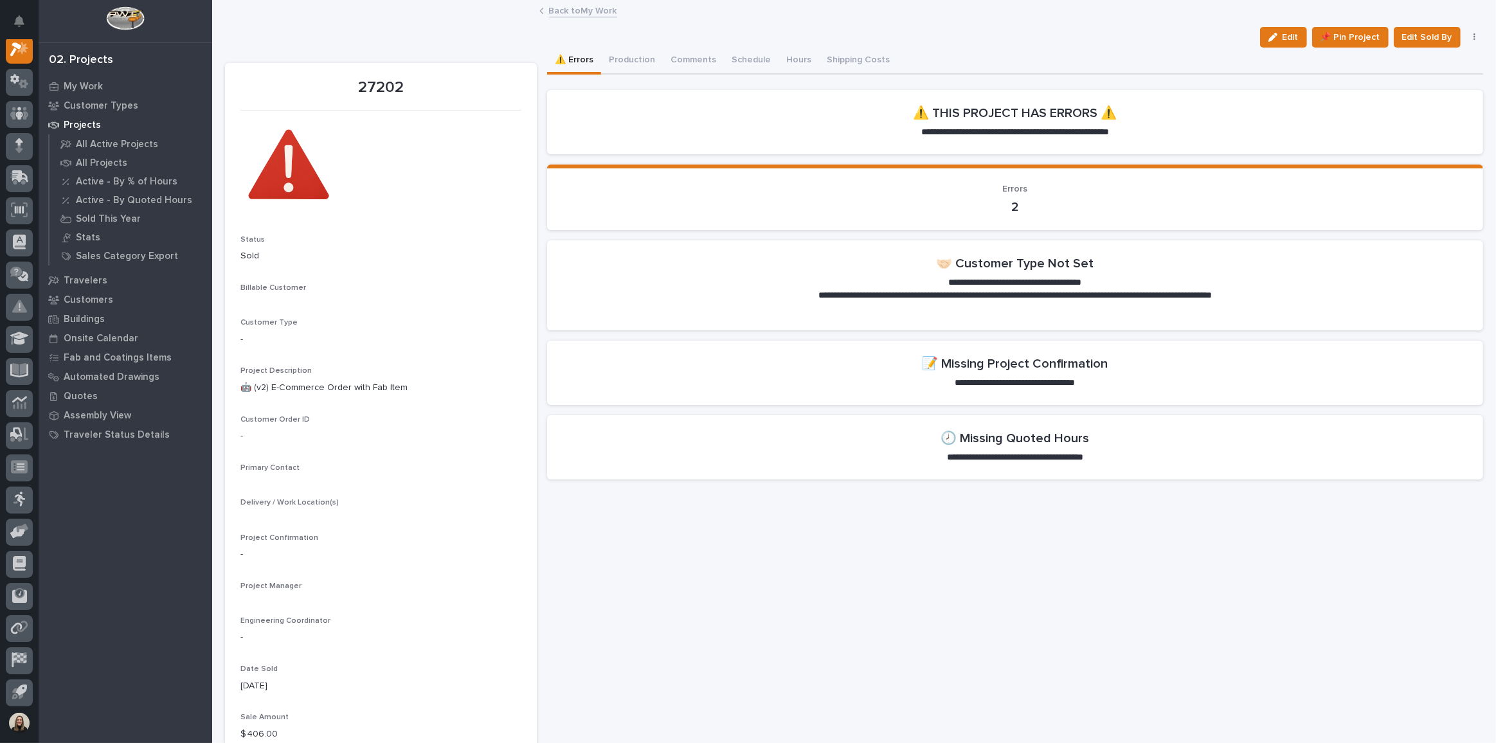
scroll to position [32, 0]
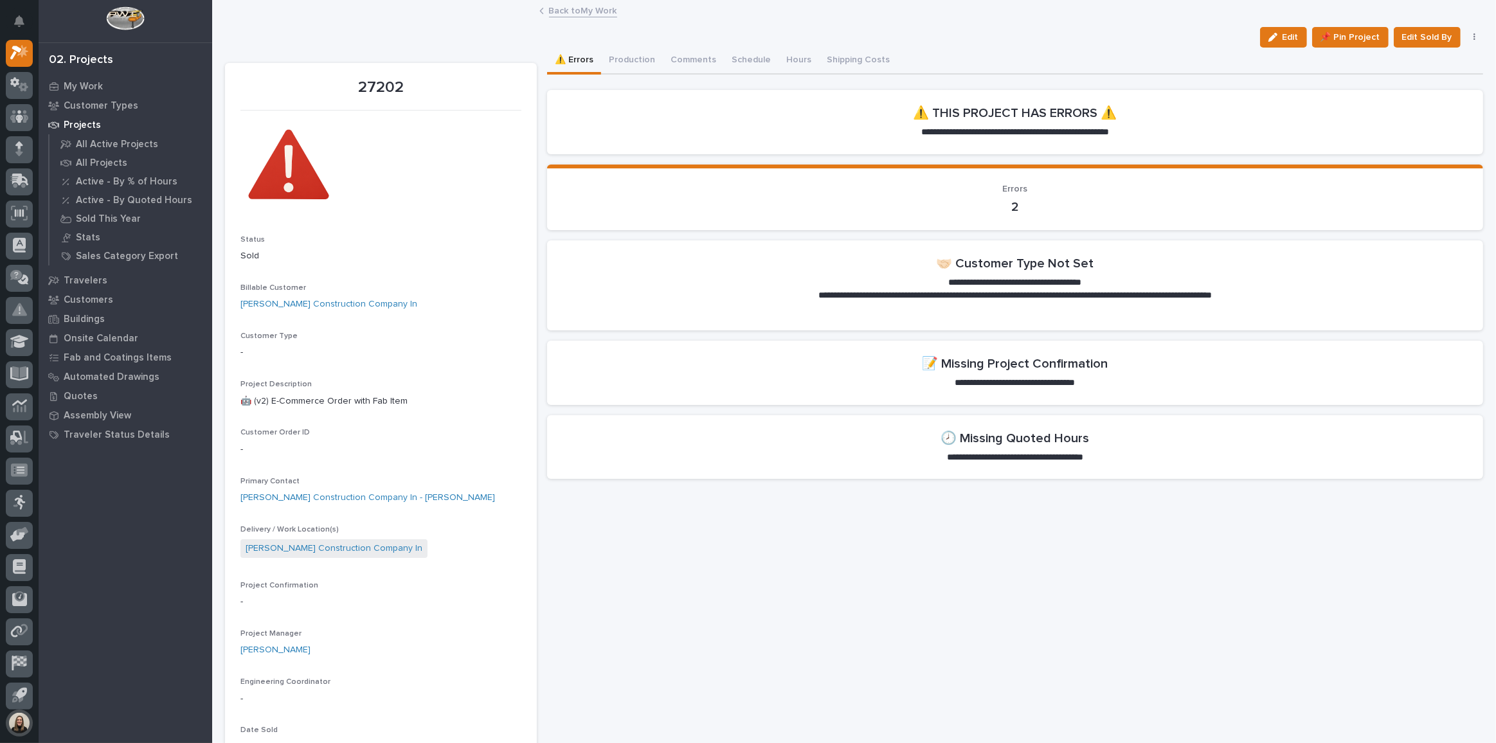
click at [19, 719] on button "button" at bounding box center [19, 723] width 27 height 27
click at [131, 601] on div "My Work Customer Types Projects All Active Projects All Projects Active - By % …" at bounding box center [126, 410] width 174 height 667
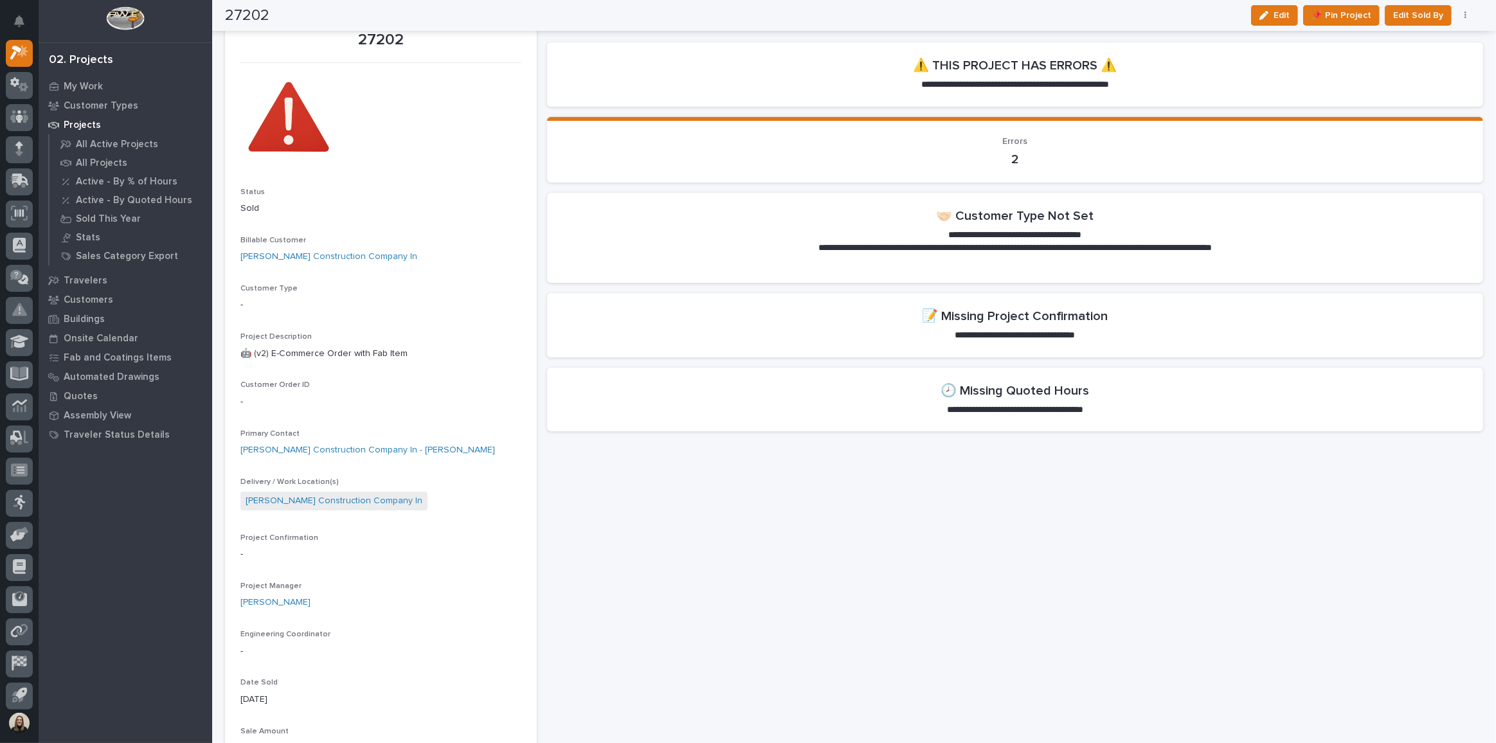
scroll to position [0, 0]
